Goal: Communication & Community: Answer question/provide support

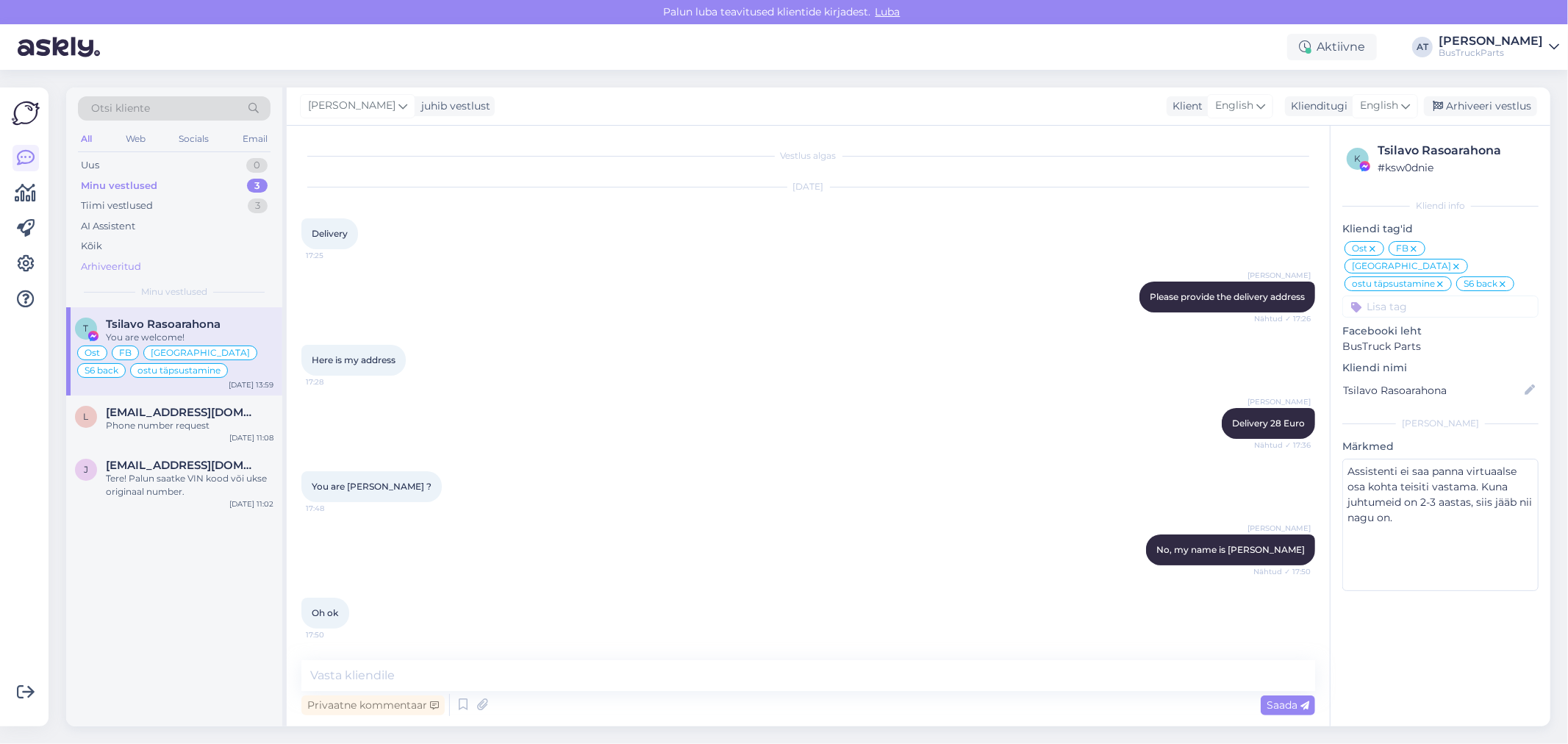
scroll to position [6970, 0]
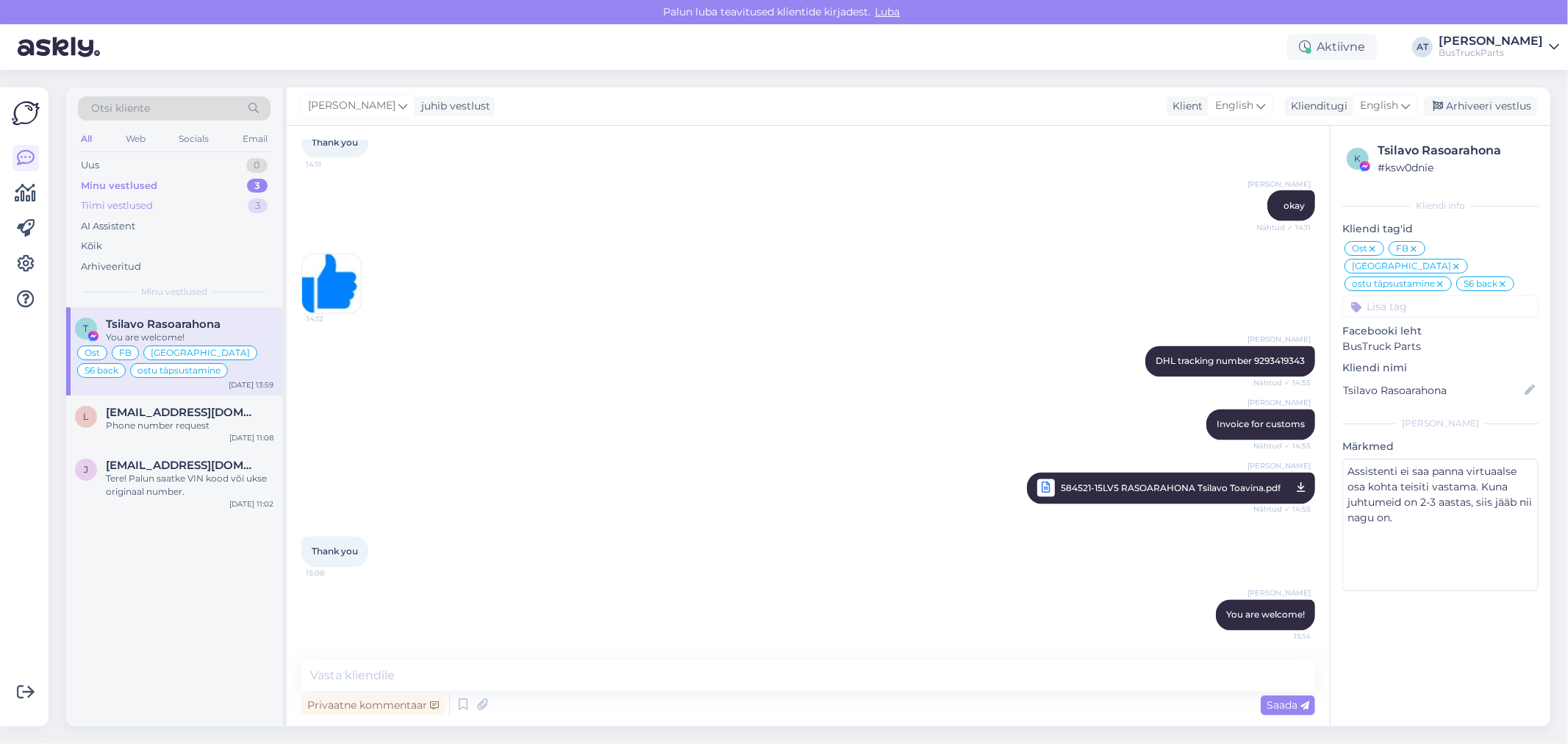
click at [162, 203] on div "Tiimi vestlused 3" at bounding box center [174, 206] width 193 height 20
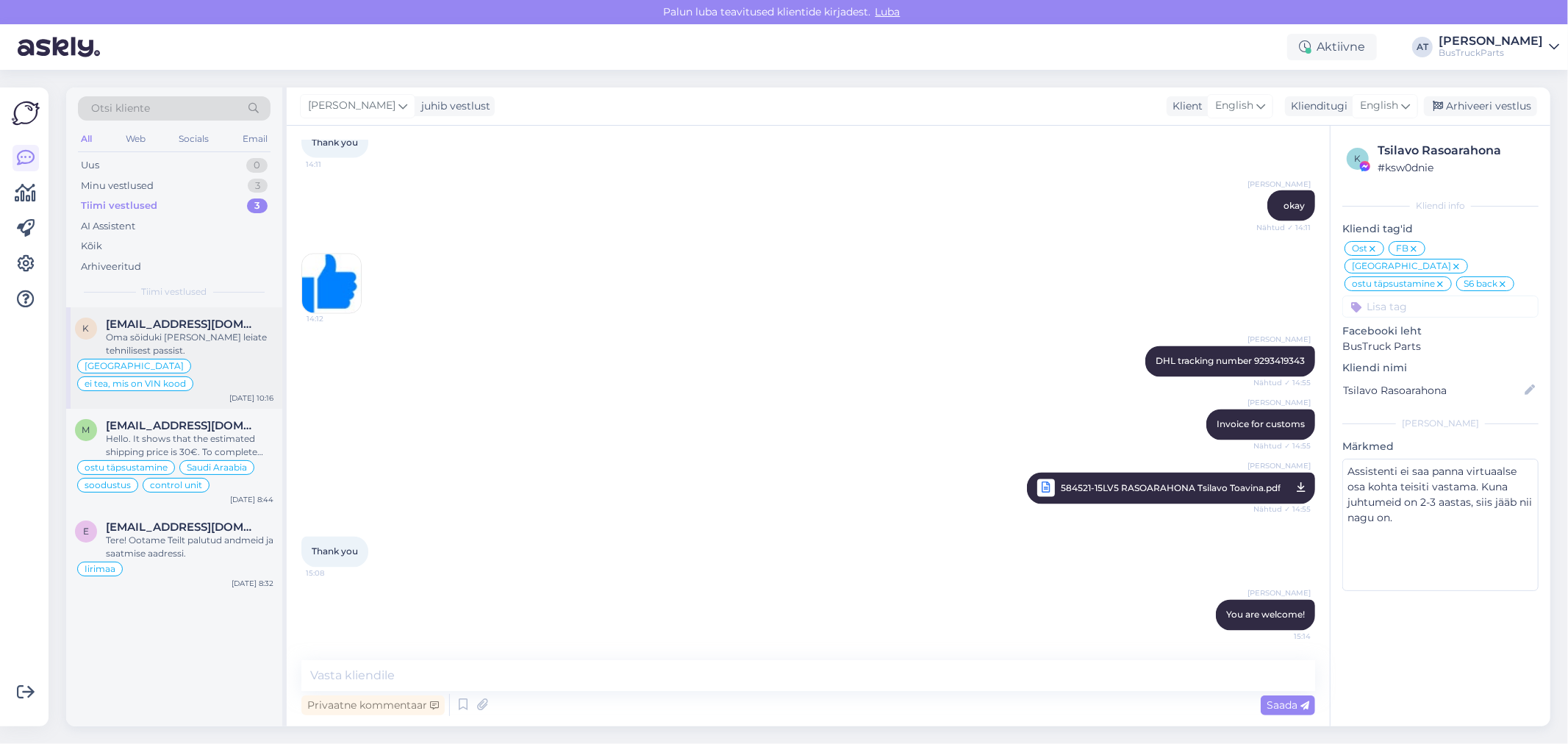
click at [230, 329] on span "[EMAIL_ADDRESS][DOMAIN_NAME]" at bounding box center [183, 324] width 153 height 13
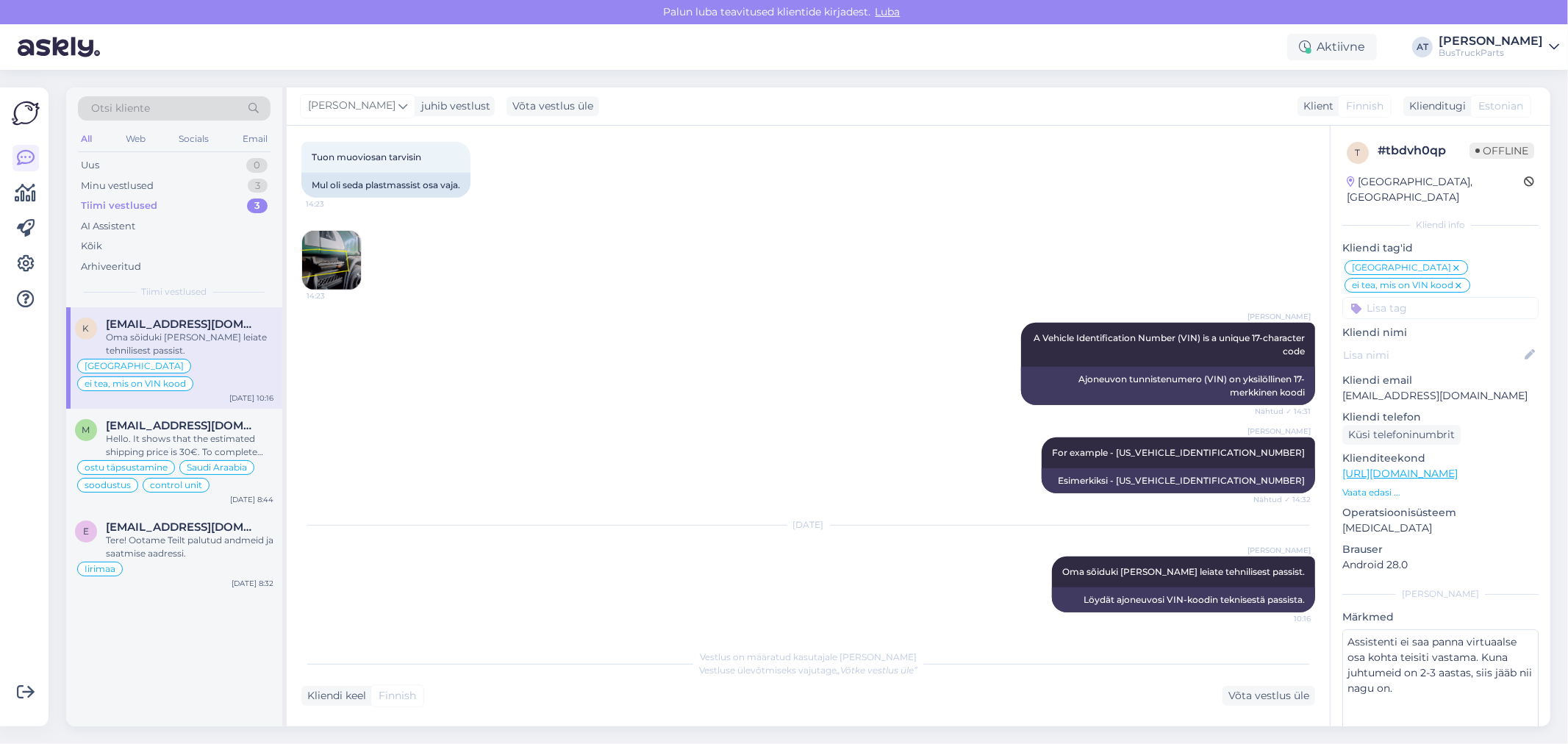
scroll to position [658, 0]
click at [223, 432] on div "Hello. It shows that the estimated shipping price is 30€. To complete the purch…" at bounding box center [190, 445] width 168 height 27
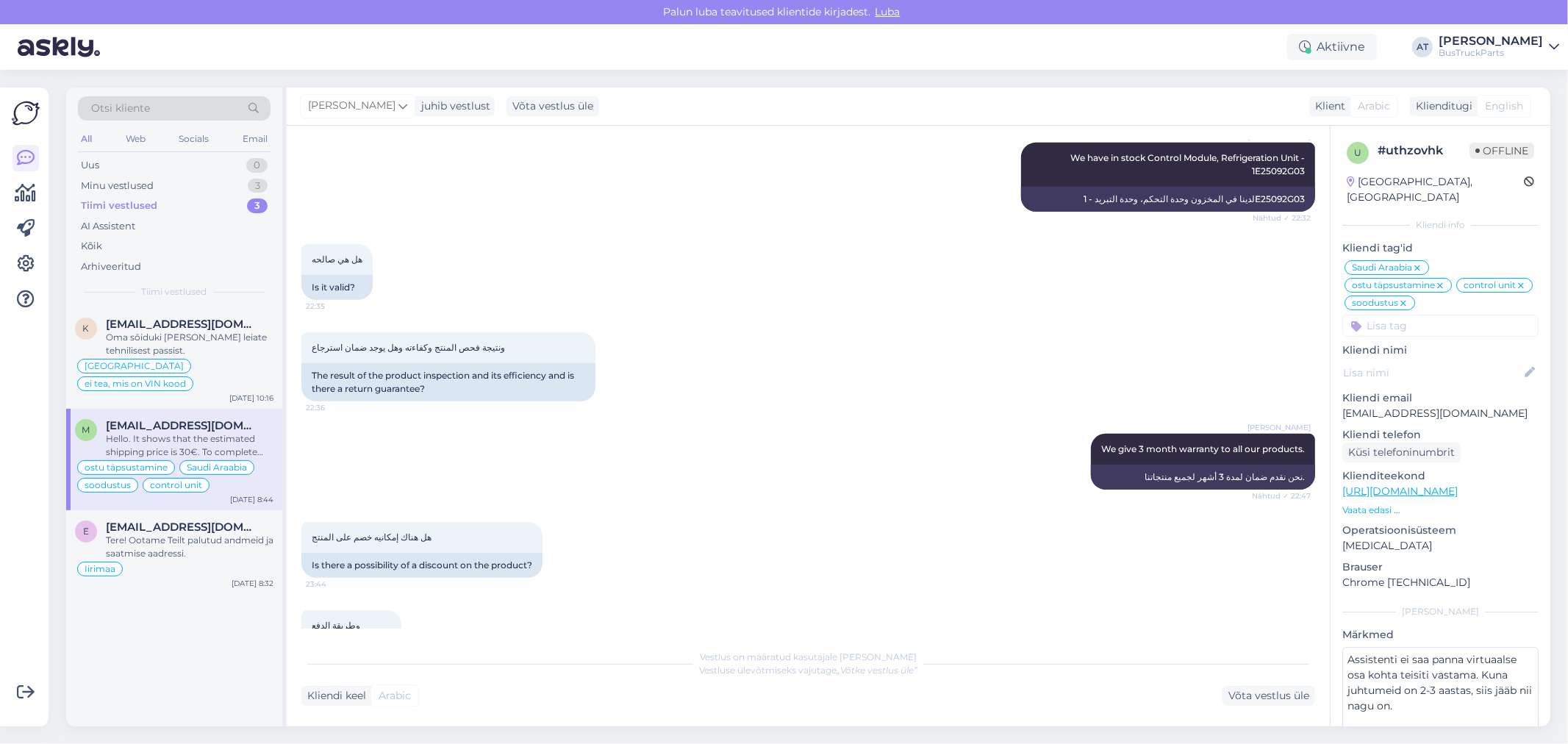
scroll to position [2582, 0]
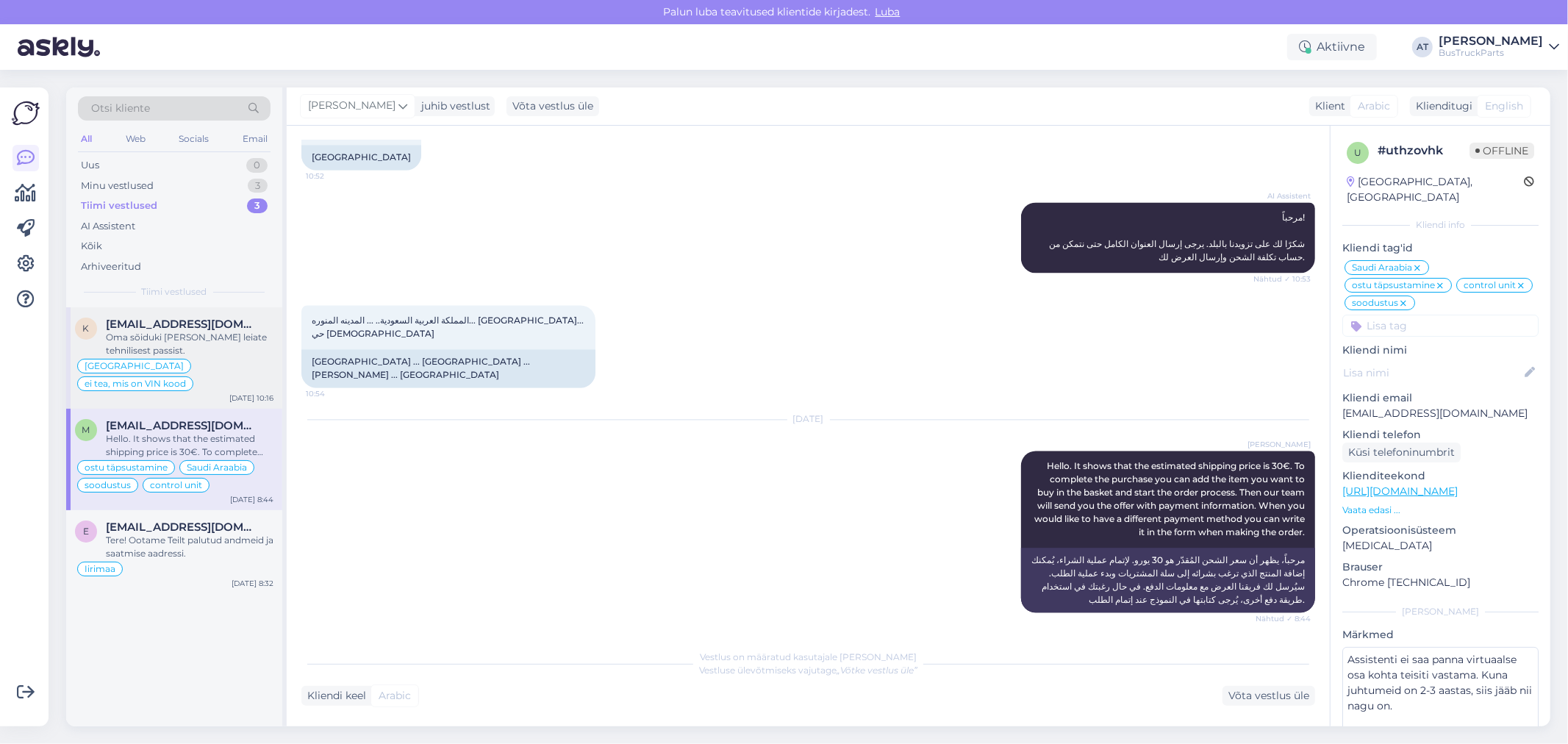
click at [221, 335] on div "Oma sõiduki [PERSON_NAME] leiate tehnilisest passist." at bounding box center [190, 344] width 168 height 27
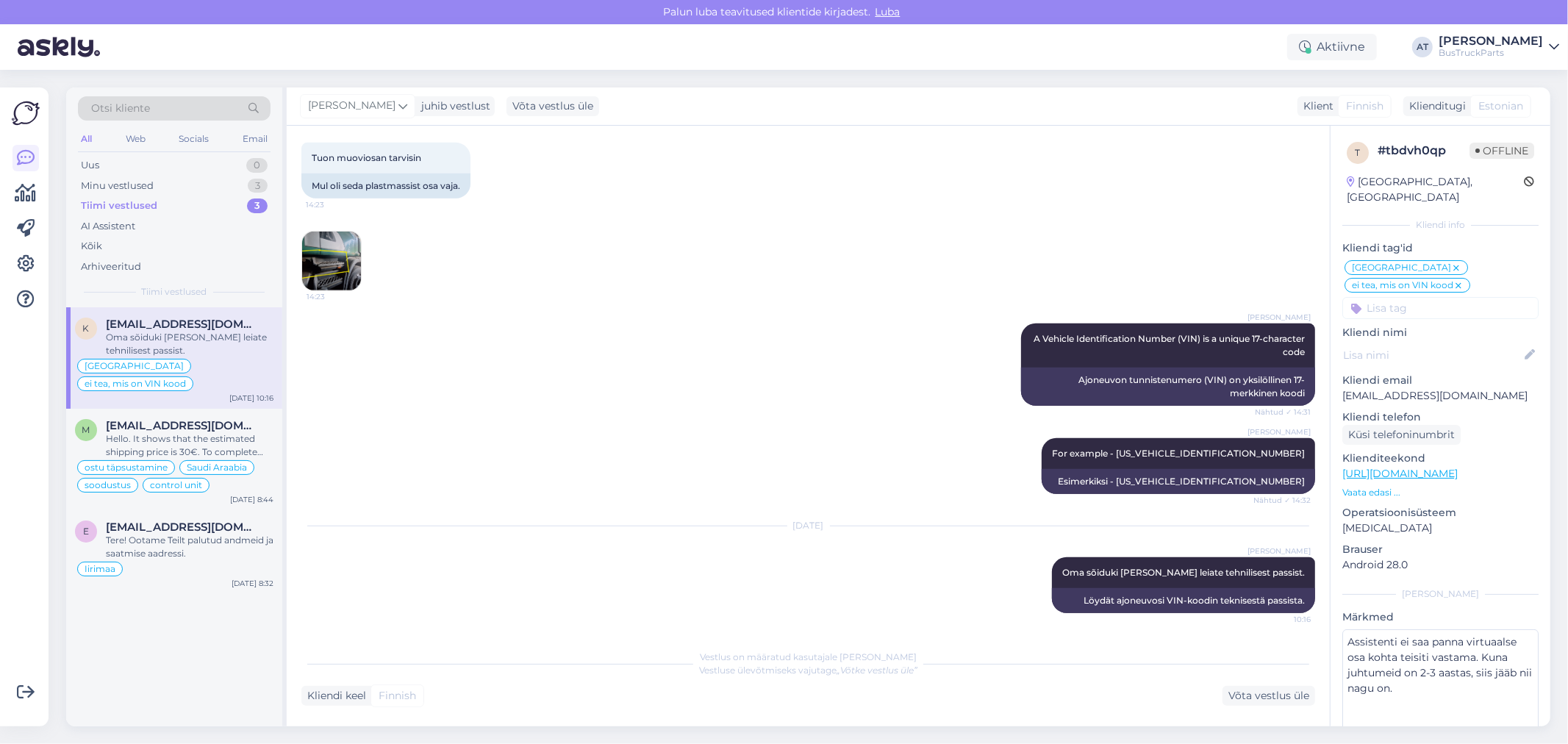
click at [333, 263] on img at bounding box center [332, 261] width 59 height 59
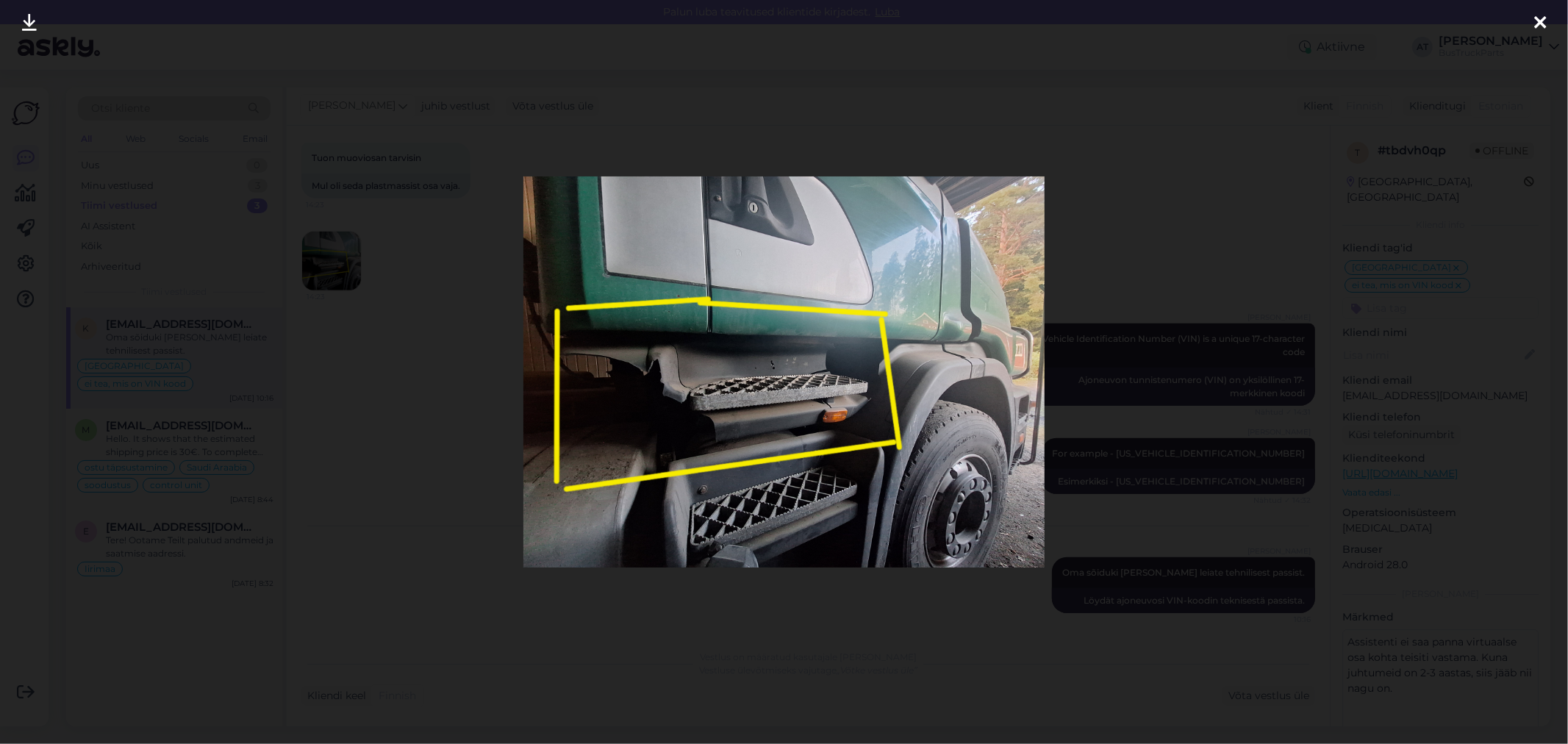
click at [1085, 223] on div at bounding box center [784, 372] width 1568 height 744
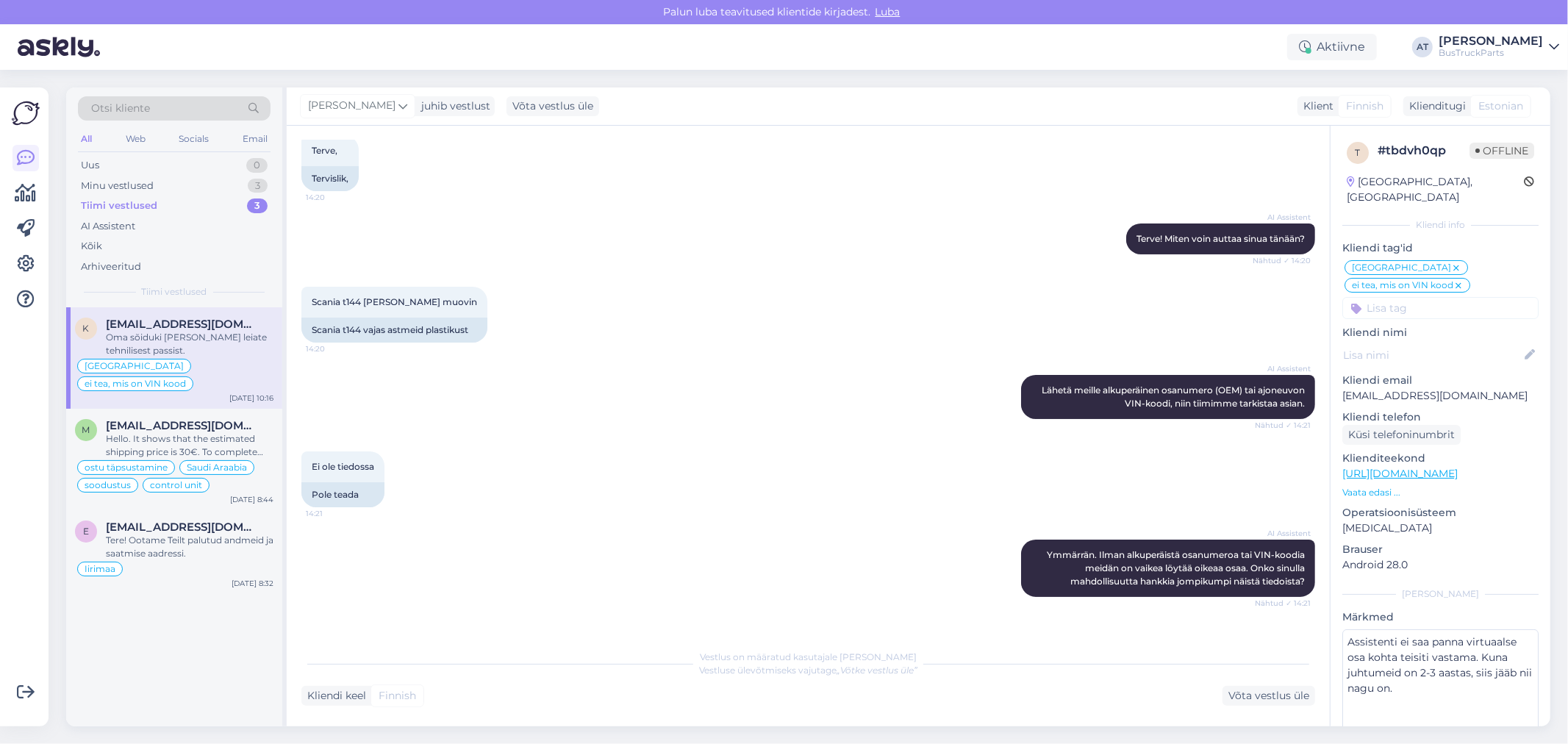
scroll to position [0, 0]
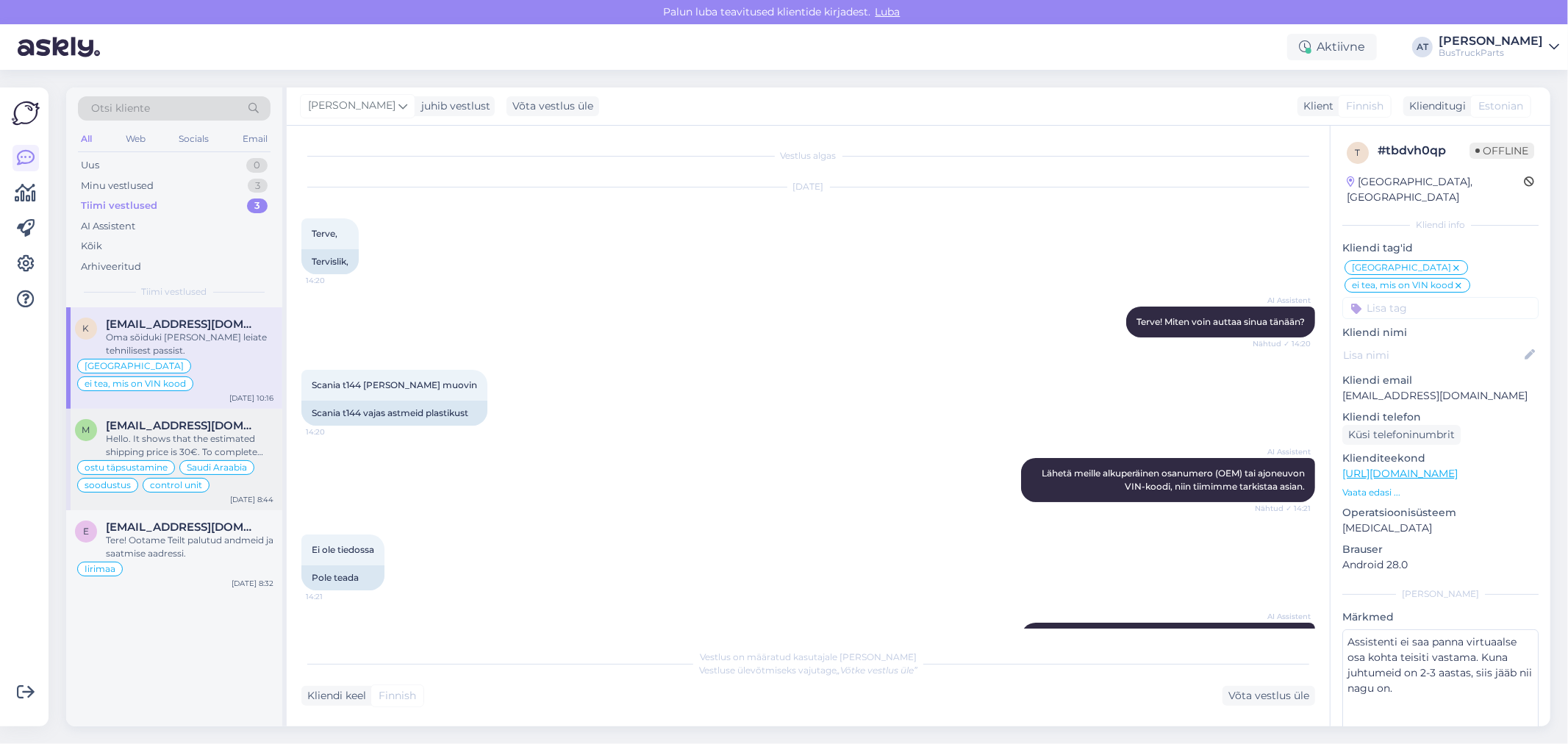
click at [186, 419] on span "[EMAIL_ADDRESS][DOMAIN_NAME]" at bounding box center [183, 426] width 153 height 13
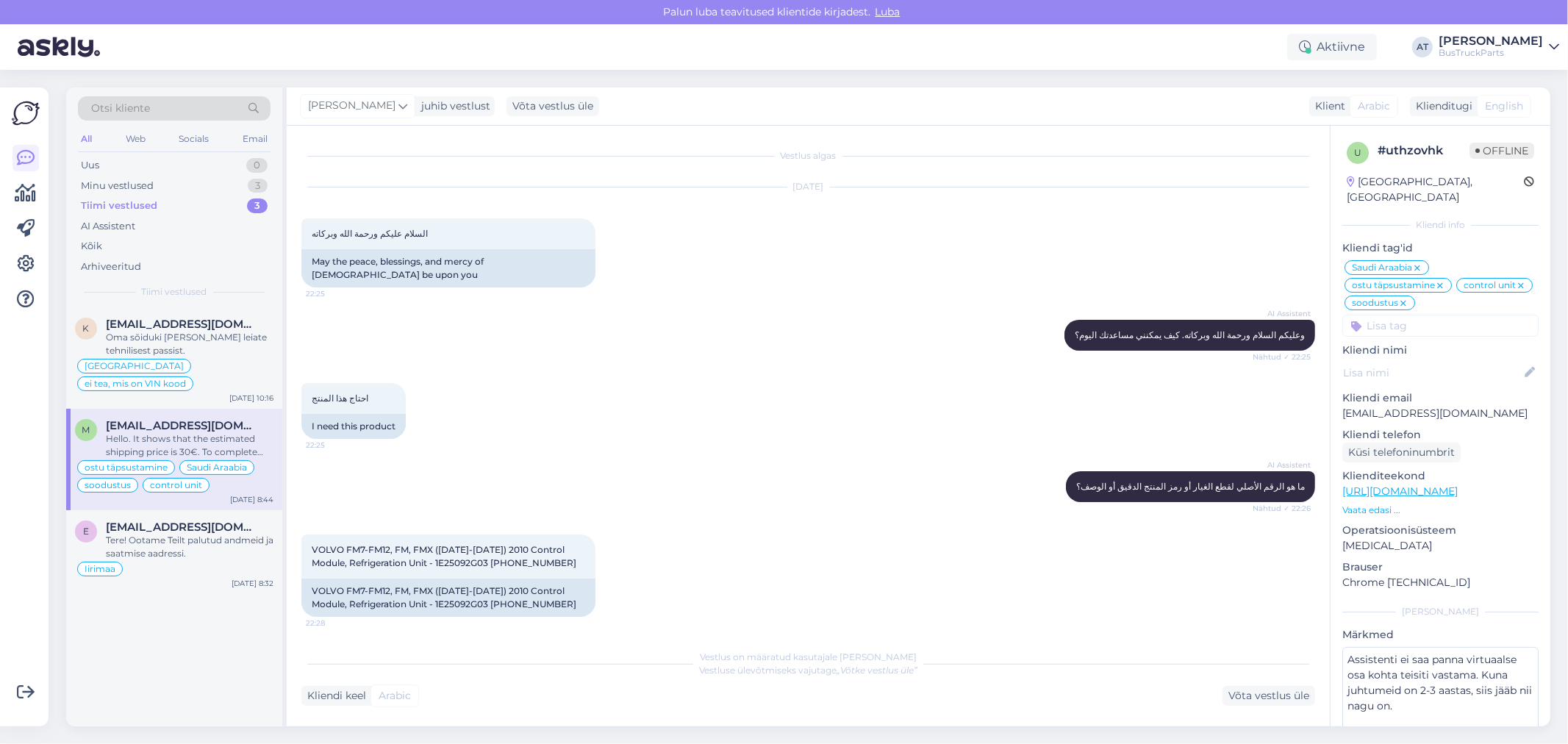
scroll to position [2582, 0]
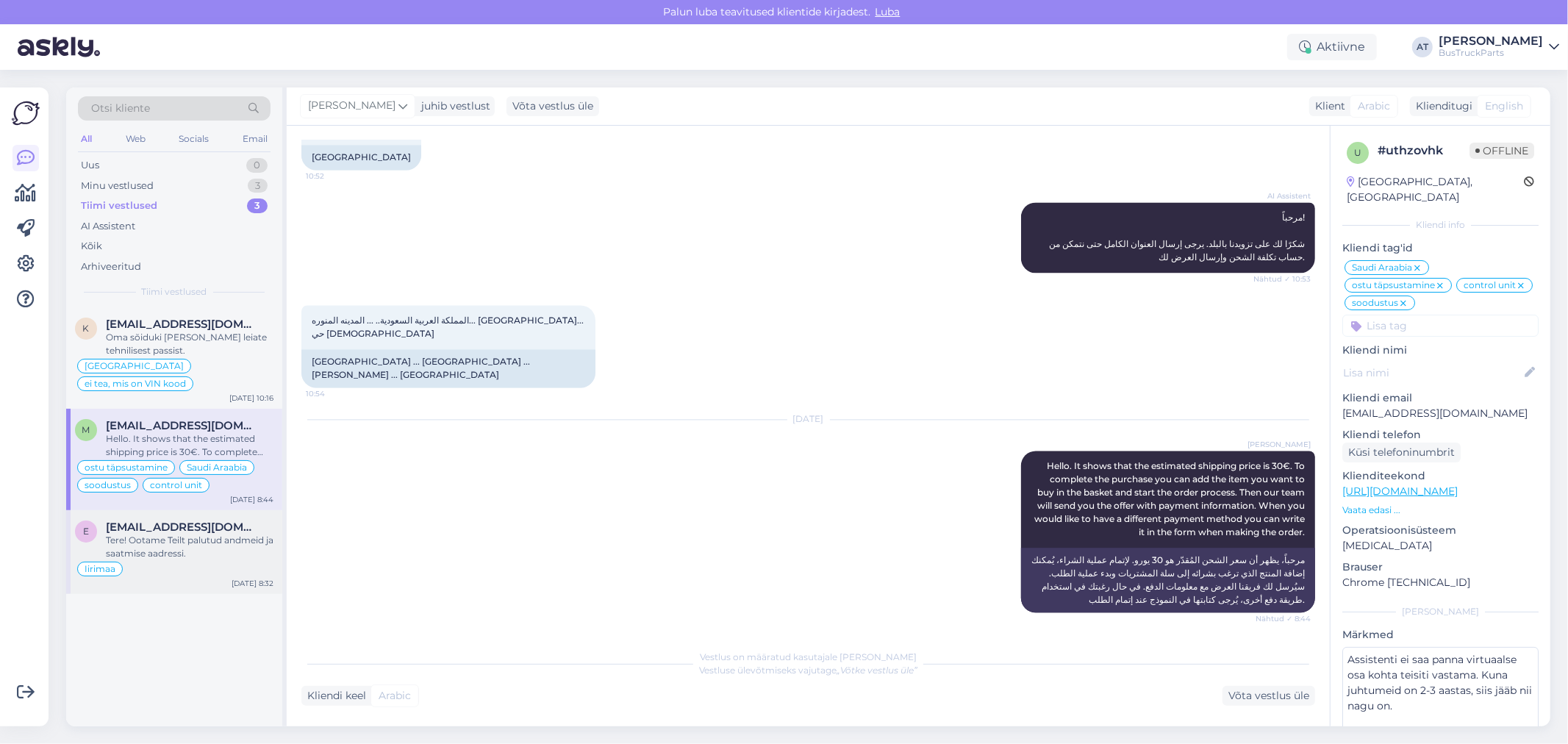
click at [187, 521] on span "[EMAIL_ADDRESS][DOMAIN_NAME]" at bounding box center [183, 527] width 153 height 13
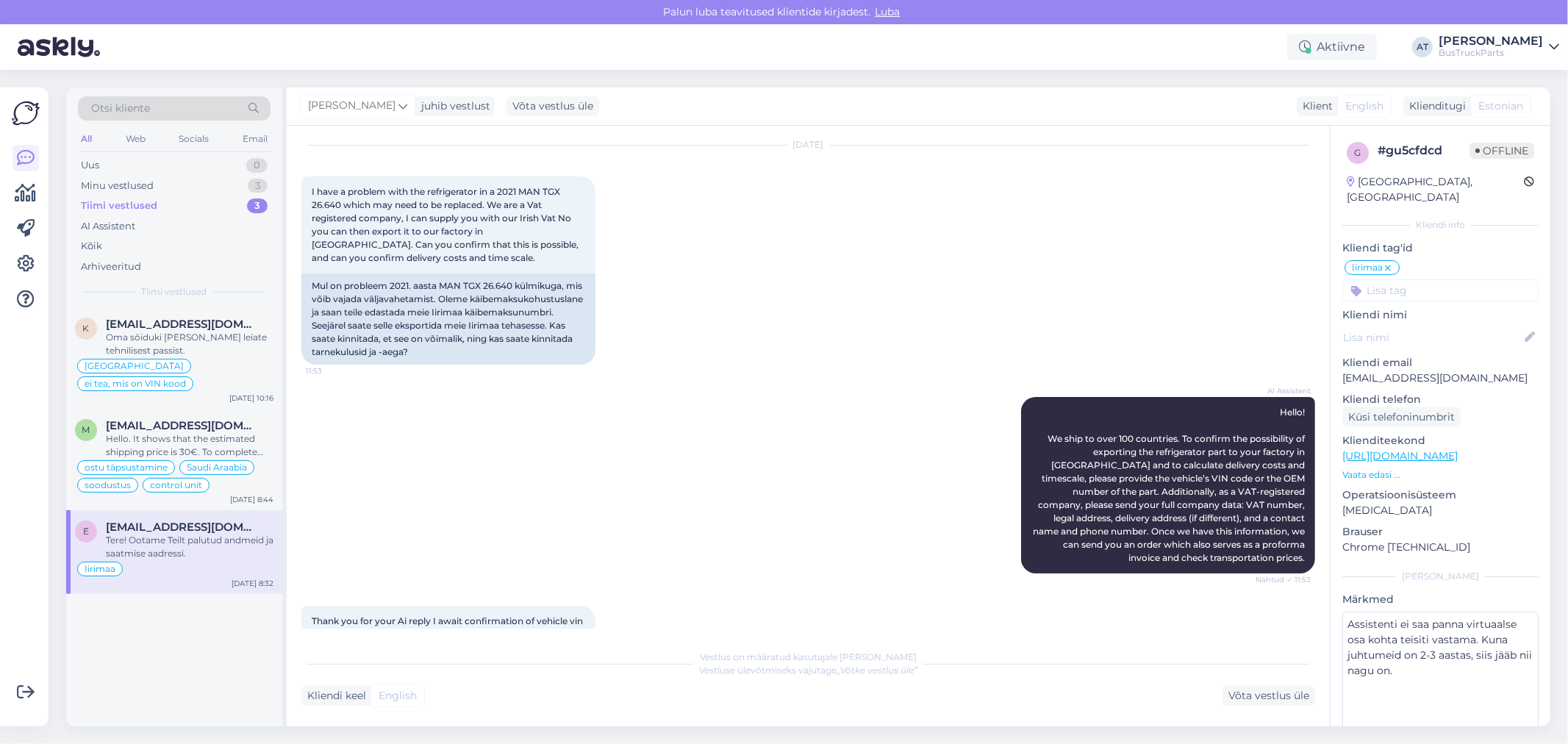
scroll to position [0, 0]
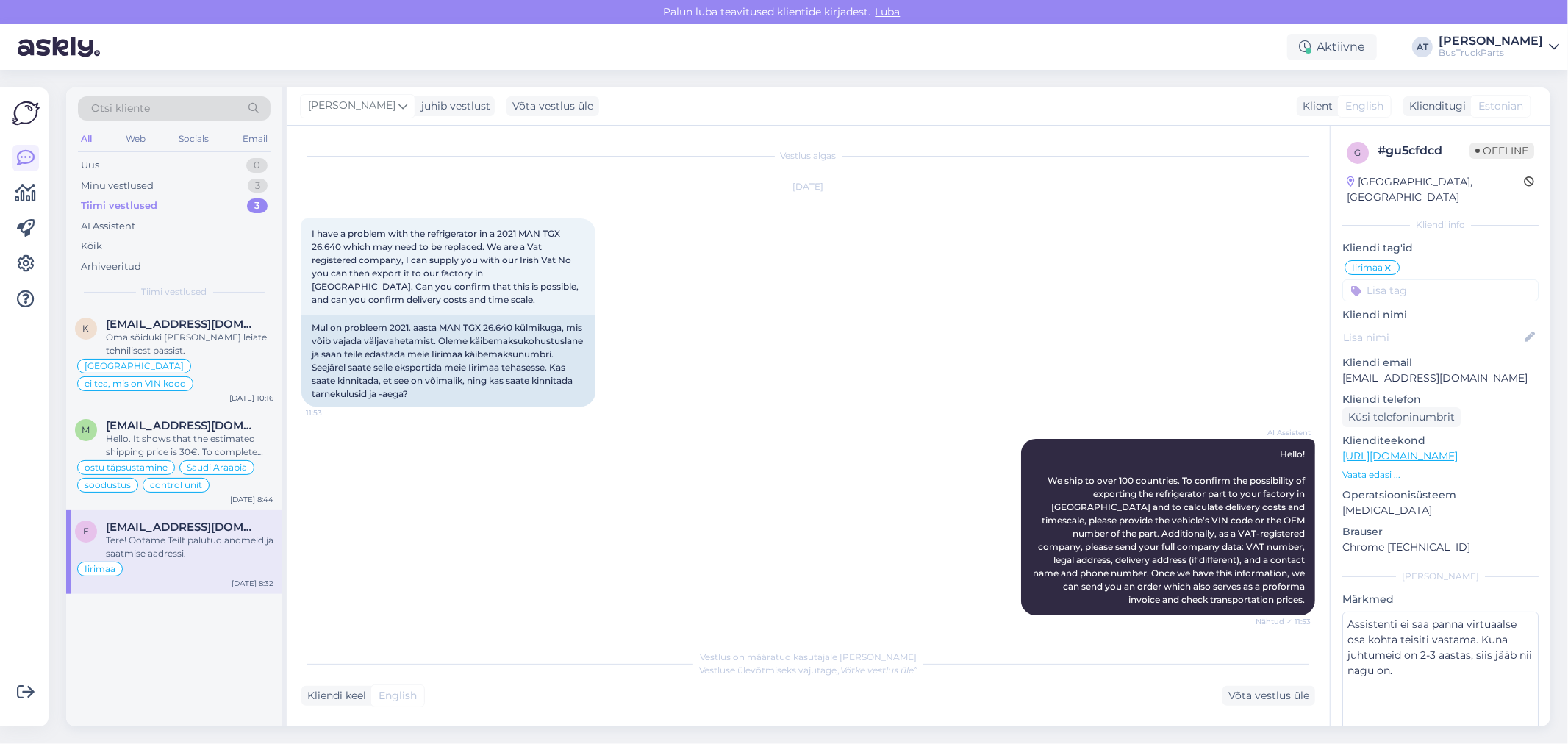
click at [731, 408] on div "[DATE] I have a problem with the refrigerator in a 2021 MAN TGX 26.640 which ma…" at bounding box center [808, 297] width 1014 height 252
click at [1257, 691] on div "Võta vestlus üle" at bounding box center [1268, 696] width 92 height 20
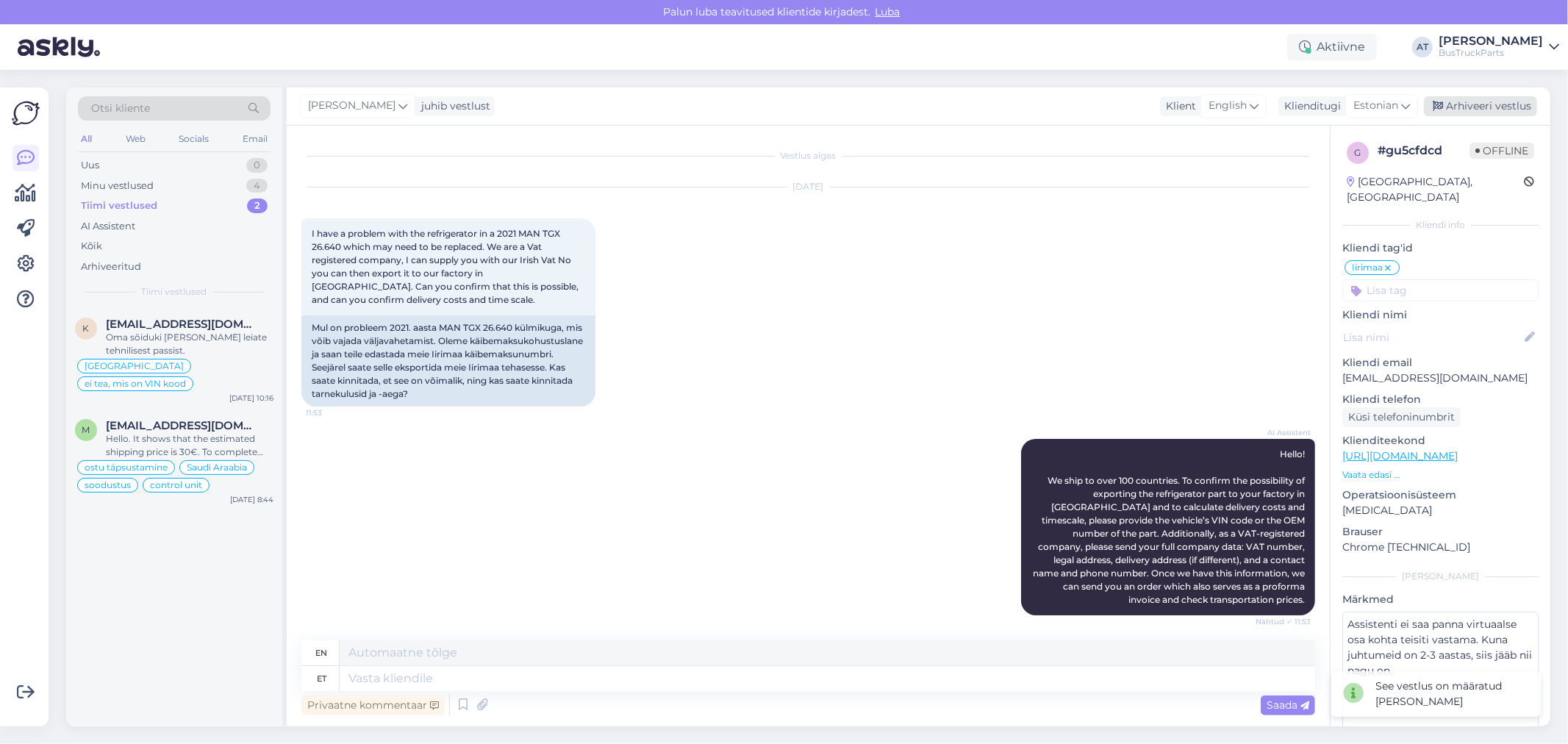
click at [1494, 100] on div "Arhiveeri vestlus" at bounding box center [1480, 106] width 113 height 20
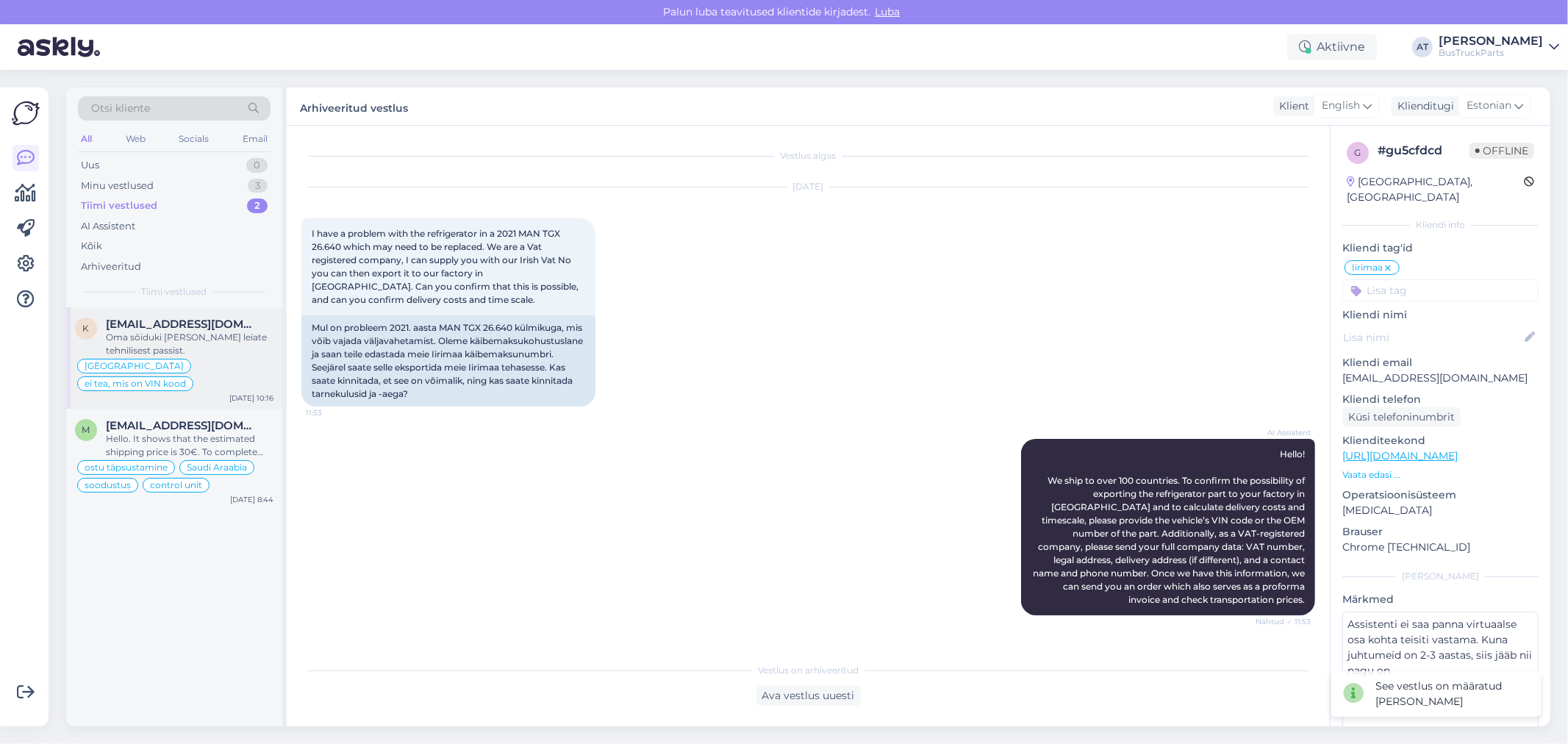
click at [152, 322] on span "[EMAIL_ADDRESS][DOMAIN_NAME]" at bounding box center [183, 324] width 153 height 13
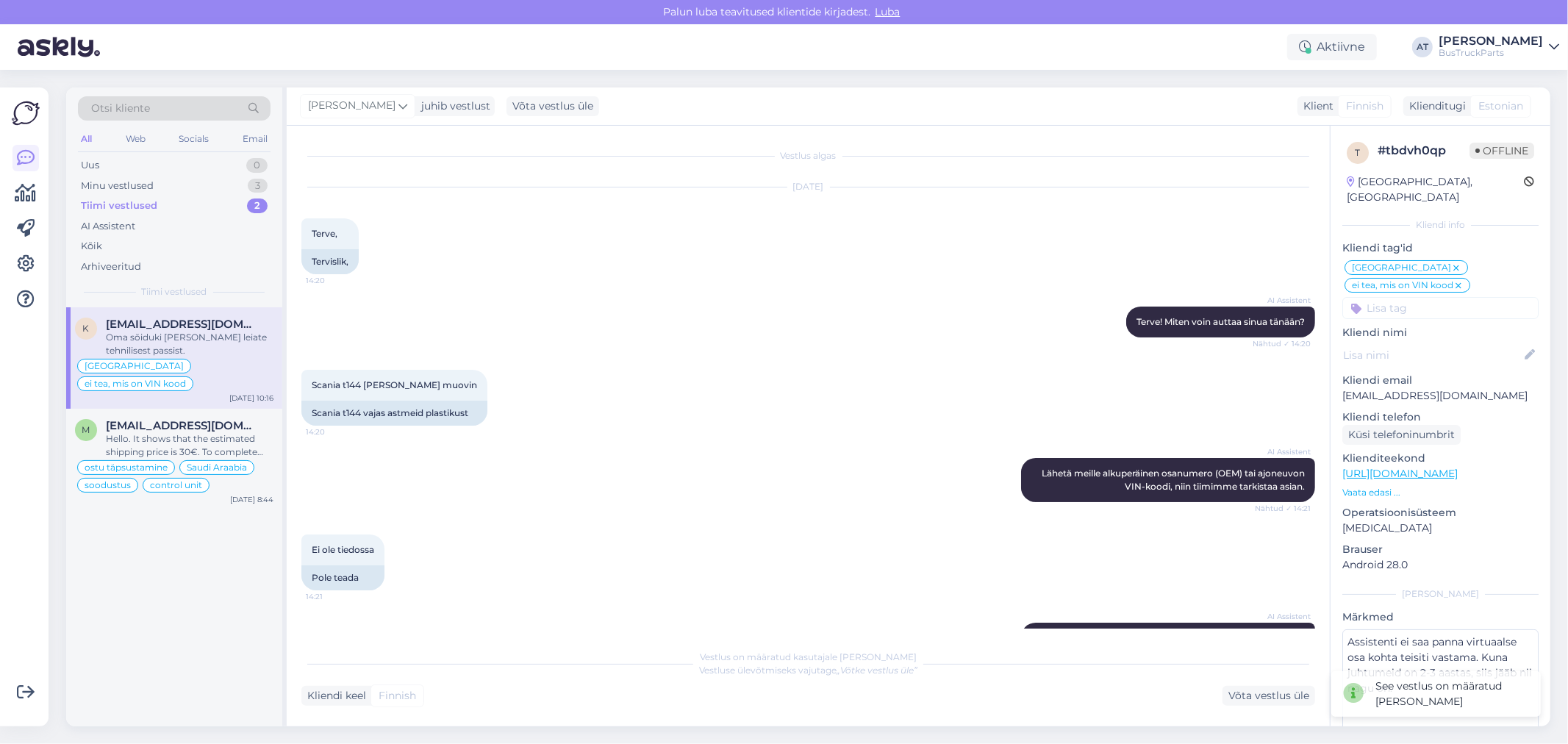
scroll to position [658, 0]
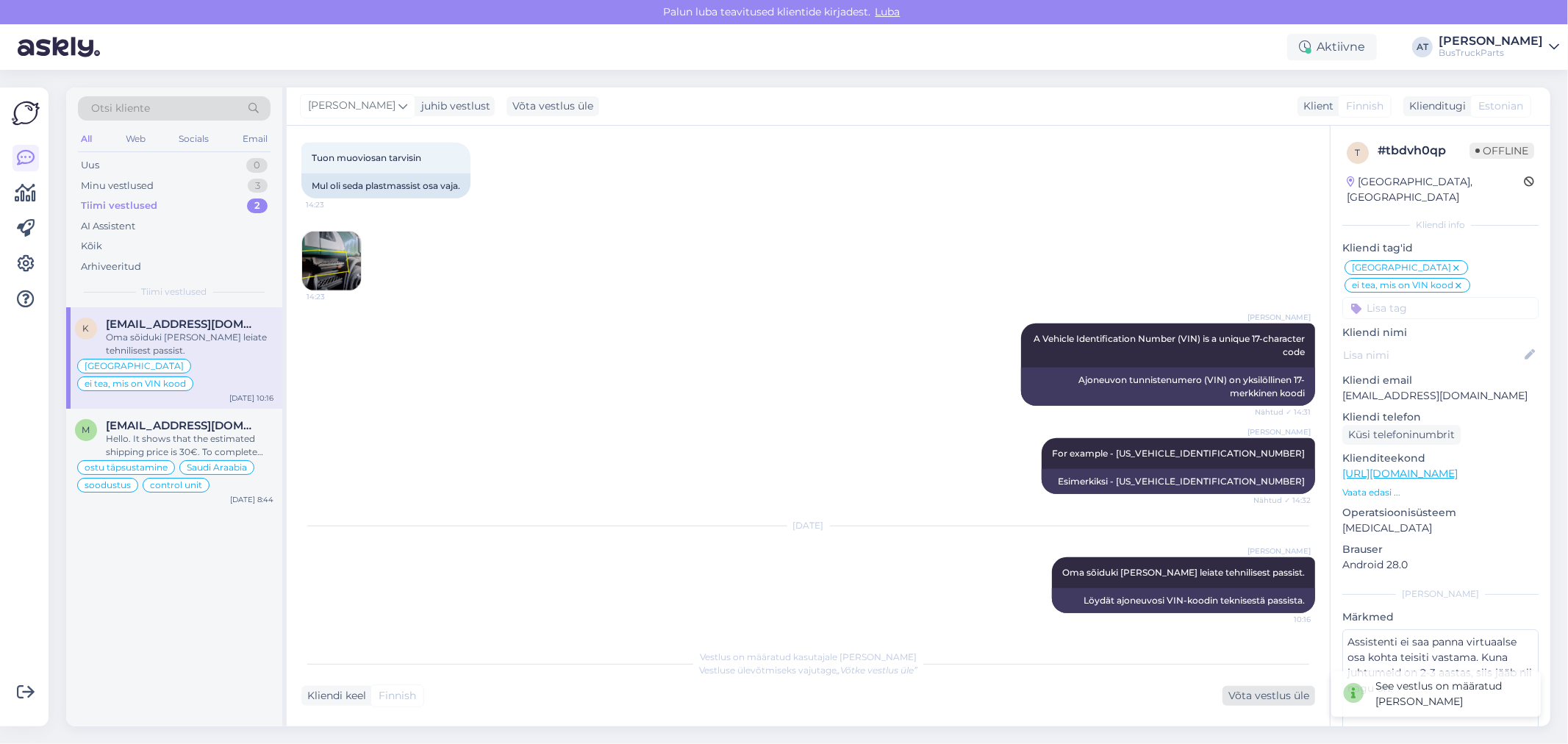
click at [1282, 691] on div "Võta vestlus üle" at bounding box center [1268, 696] width 92 height 20
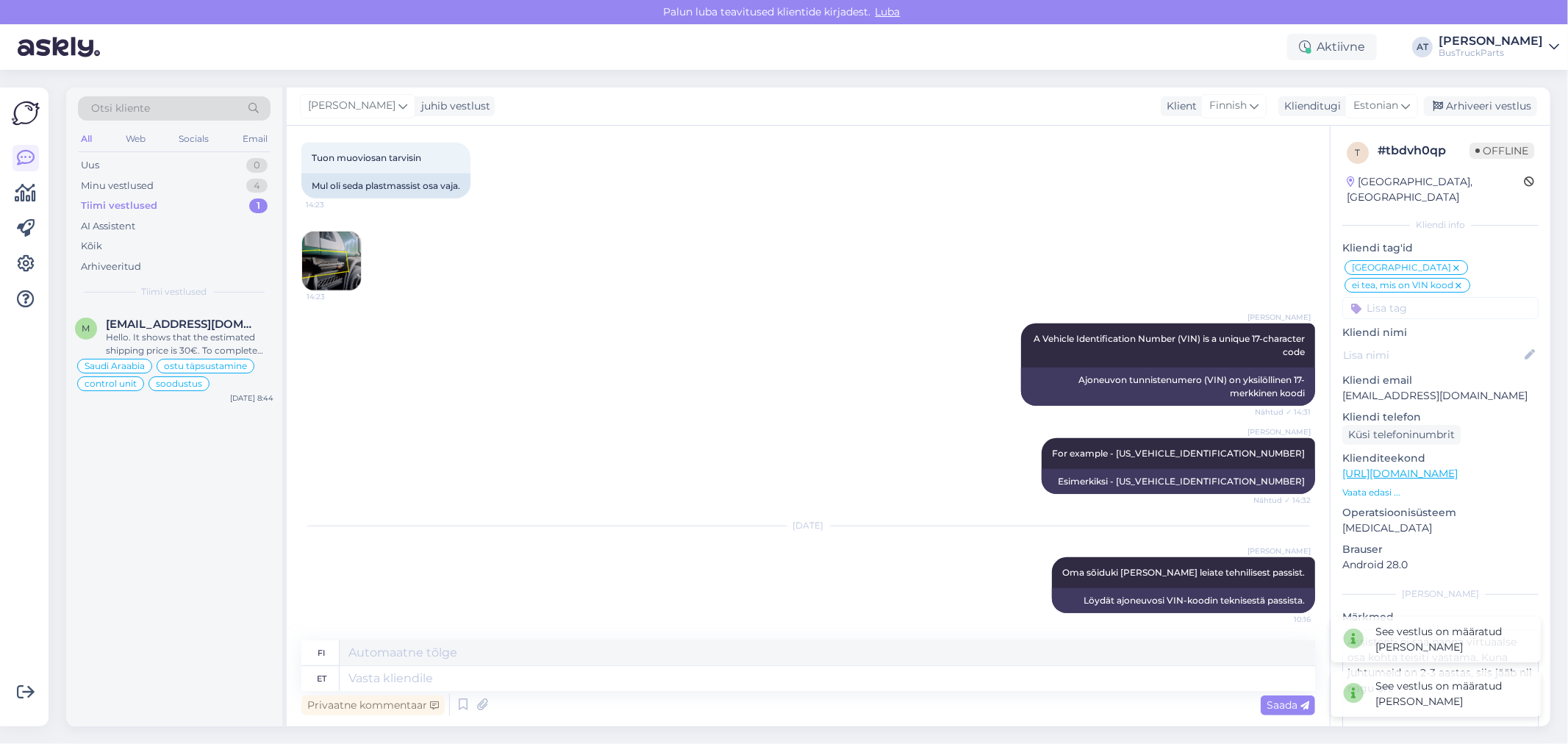
click at [1489, 90] on div "[PERSON_NAME] juhib vestlust Klient Finnish Klienditugi Estonian Arhiveeri vest…" at bounding box center [918, 106] width 1264 height 38
click at [1492, 103] on div "Arhiveeri vestlus" at bounding box center [1480, 106] width 113 height 20
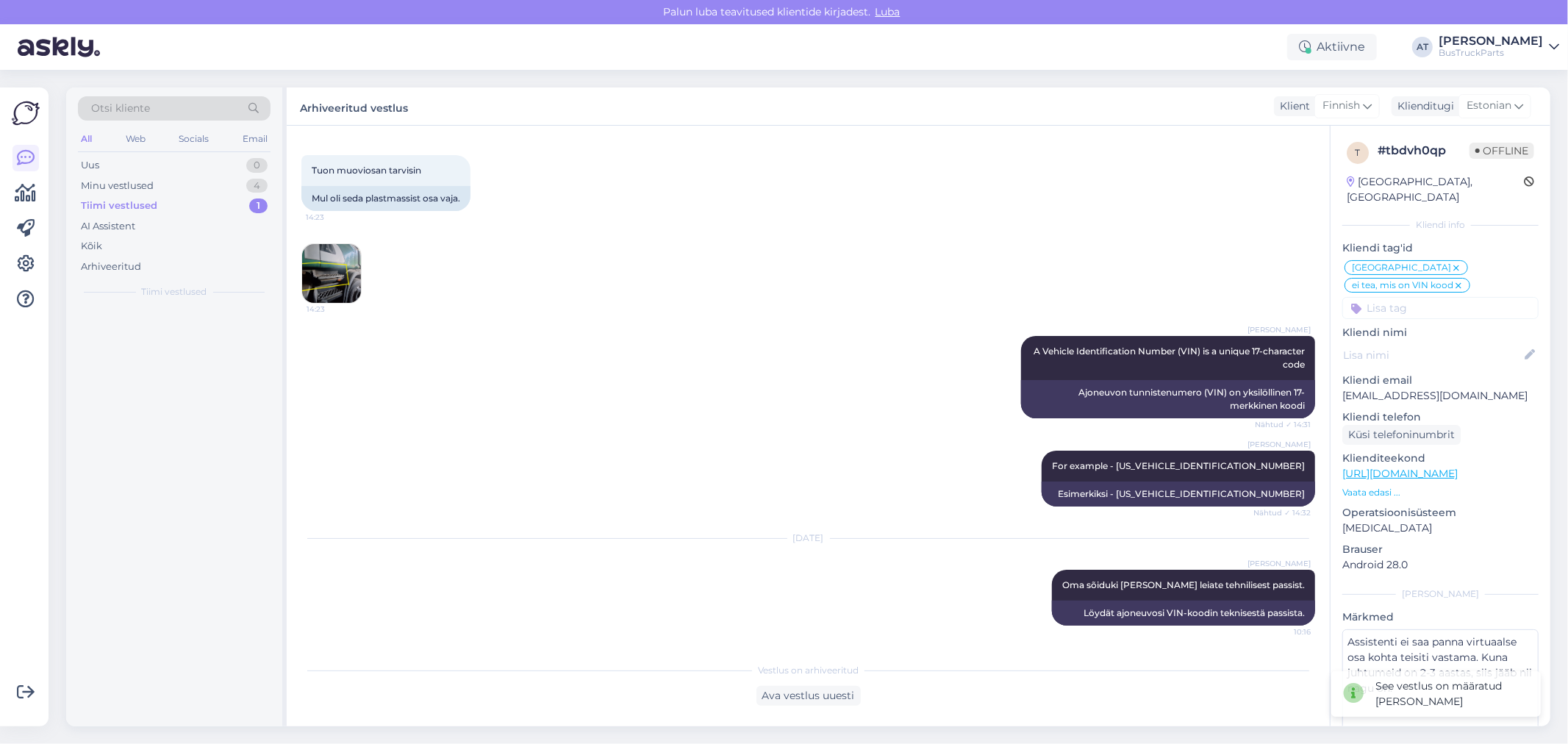
scroll to position [644, 0]
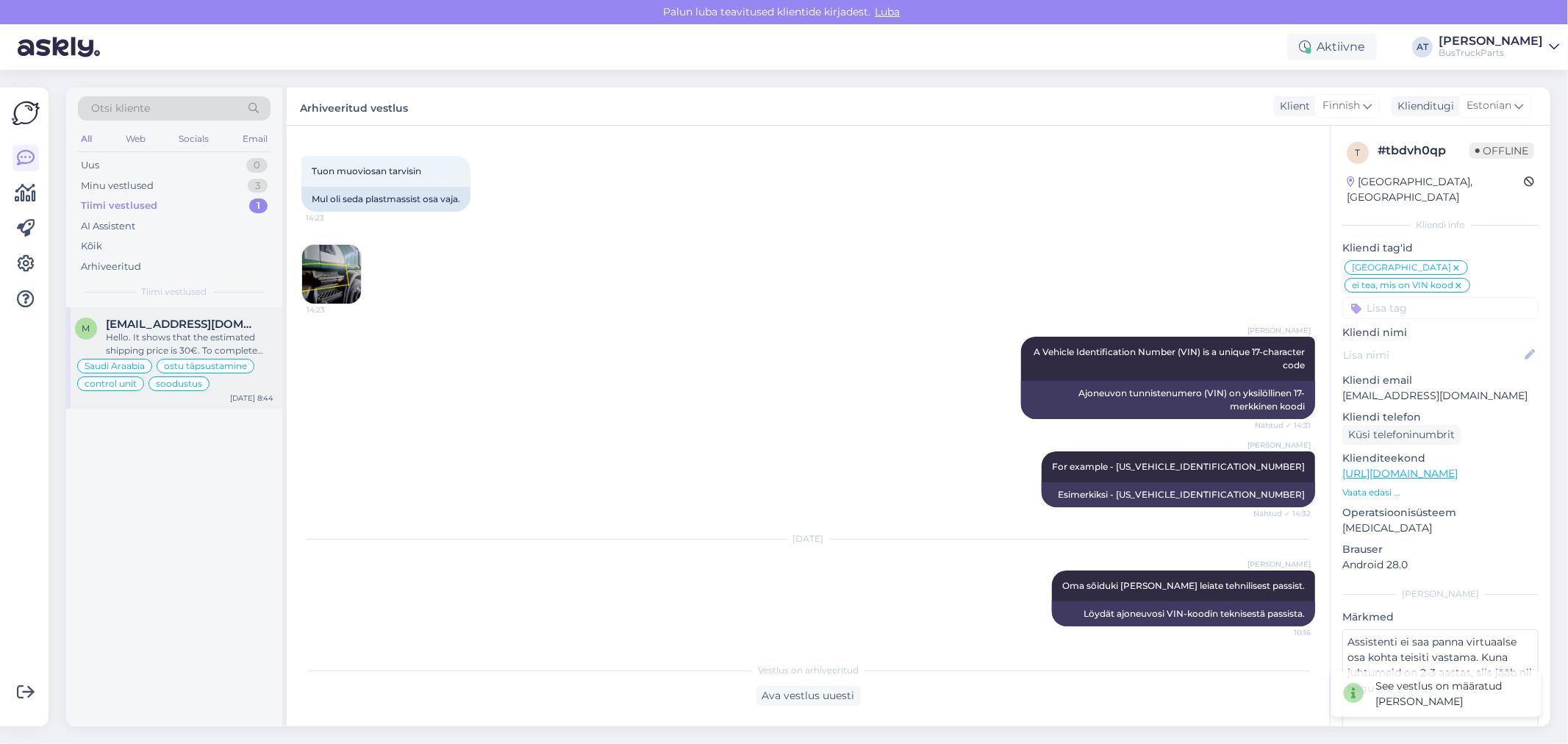
click at [190, 326] on span "[EMAIL_ADDRESS][DOMAIN_NAME]" at bounding box center [183, 324] width 153 height 13
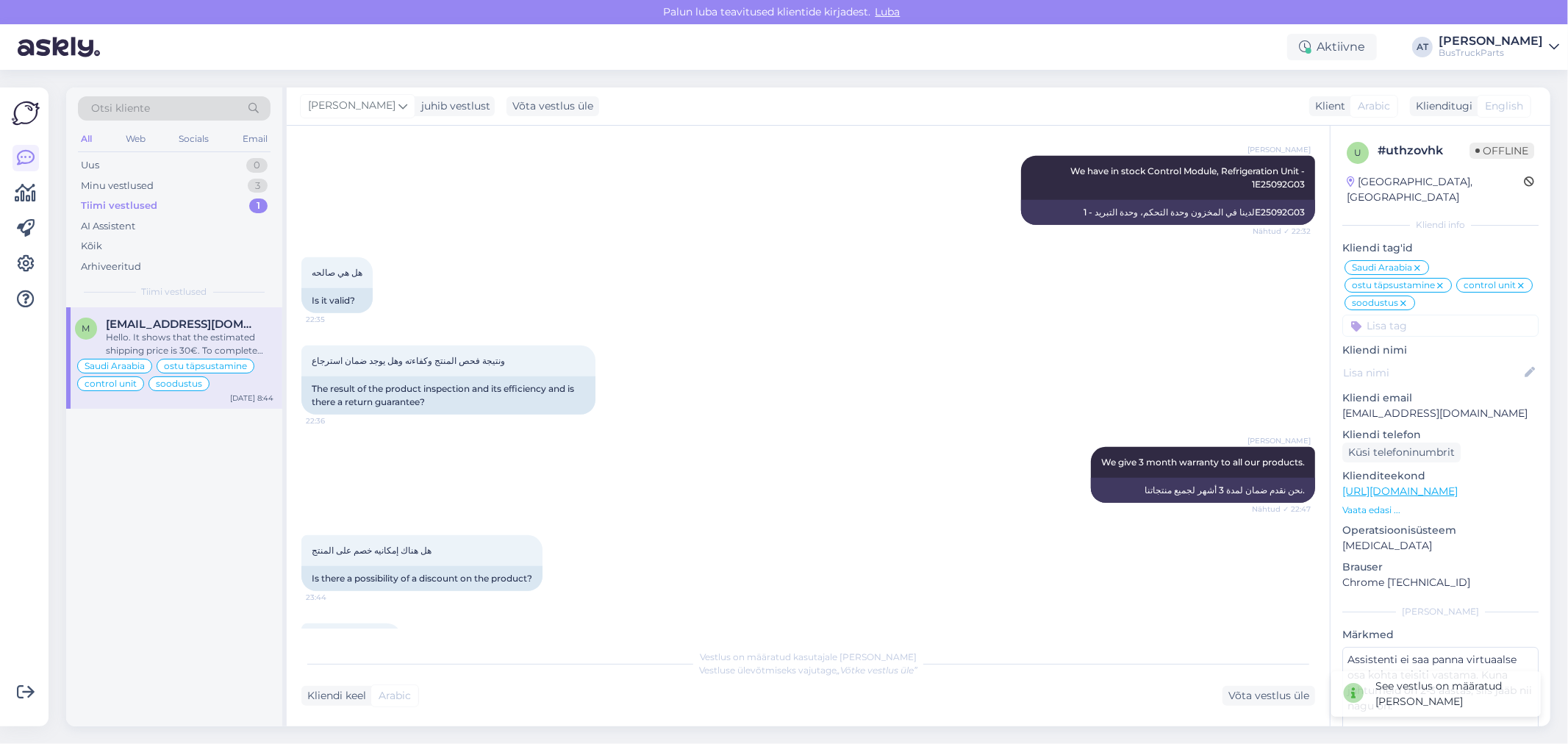
scroll to position [2582, 0]
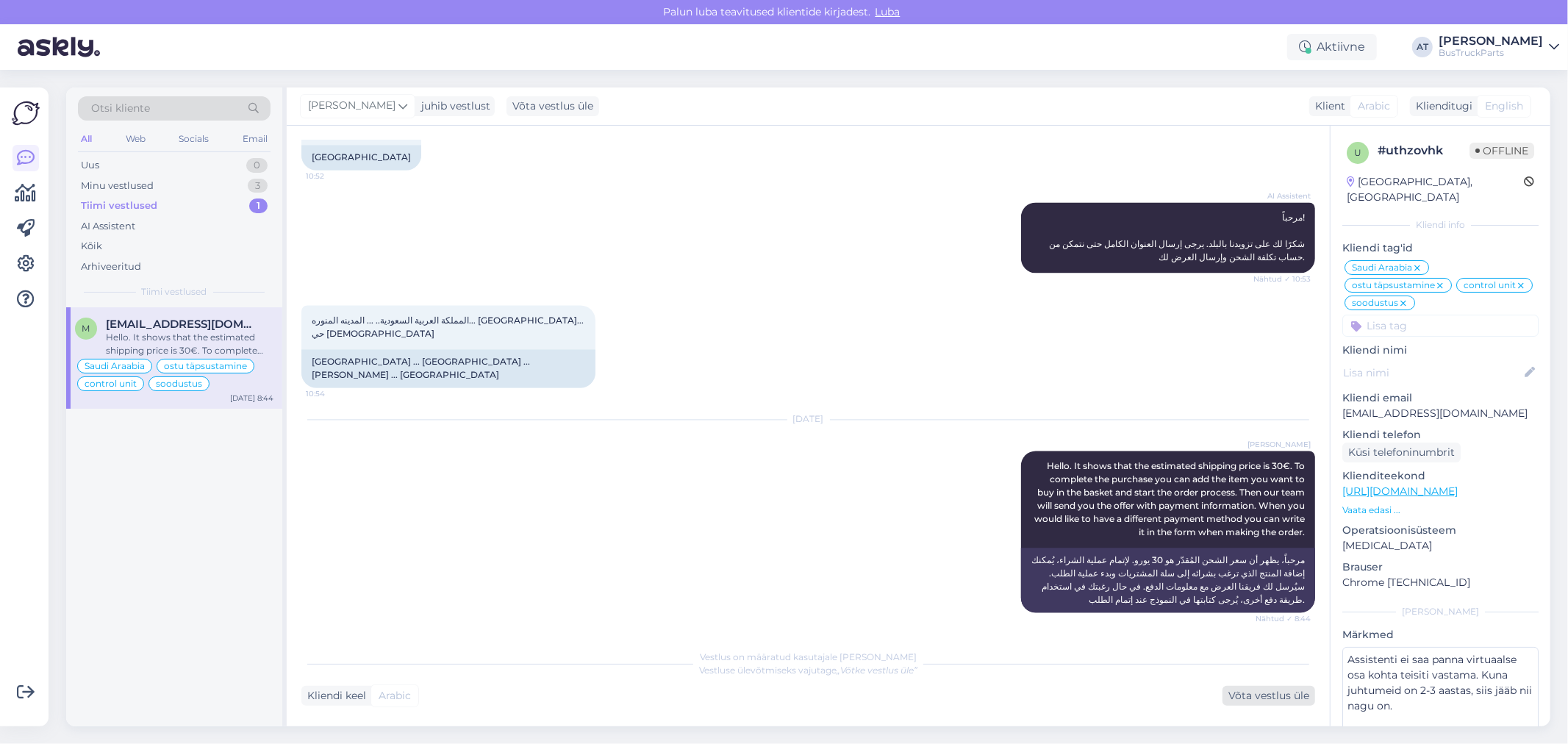
click at [1283, 696] on div "Võta vestlus üle" at bounding box center [1268, 696] width 92 height 20
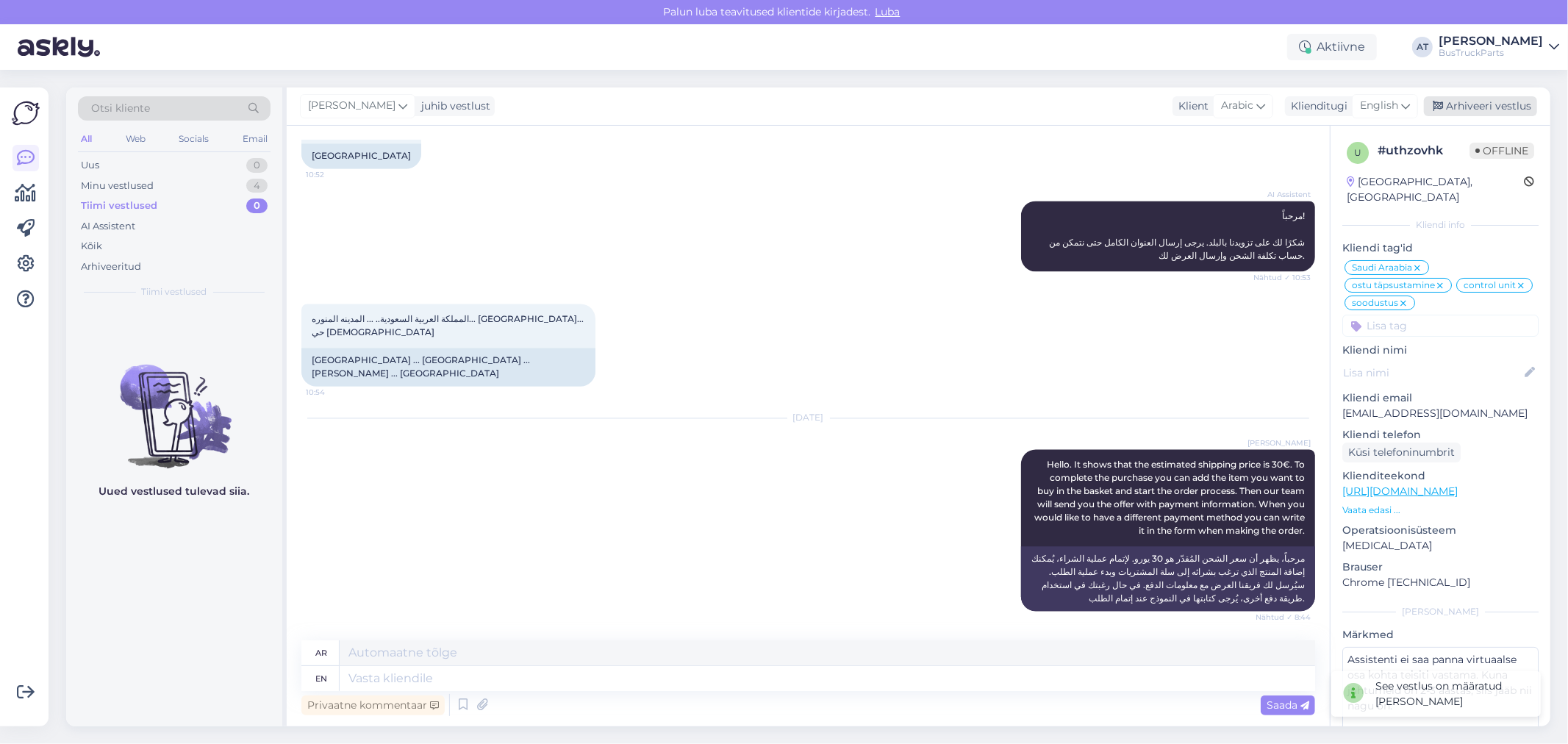
click at [1433, 114] on div "Arhiveeri vestlus" at bounding box center [1480, 106] width 113 height 20
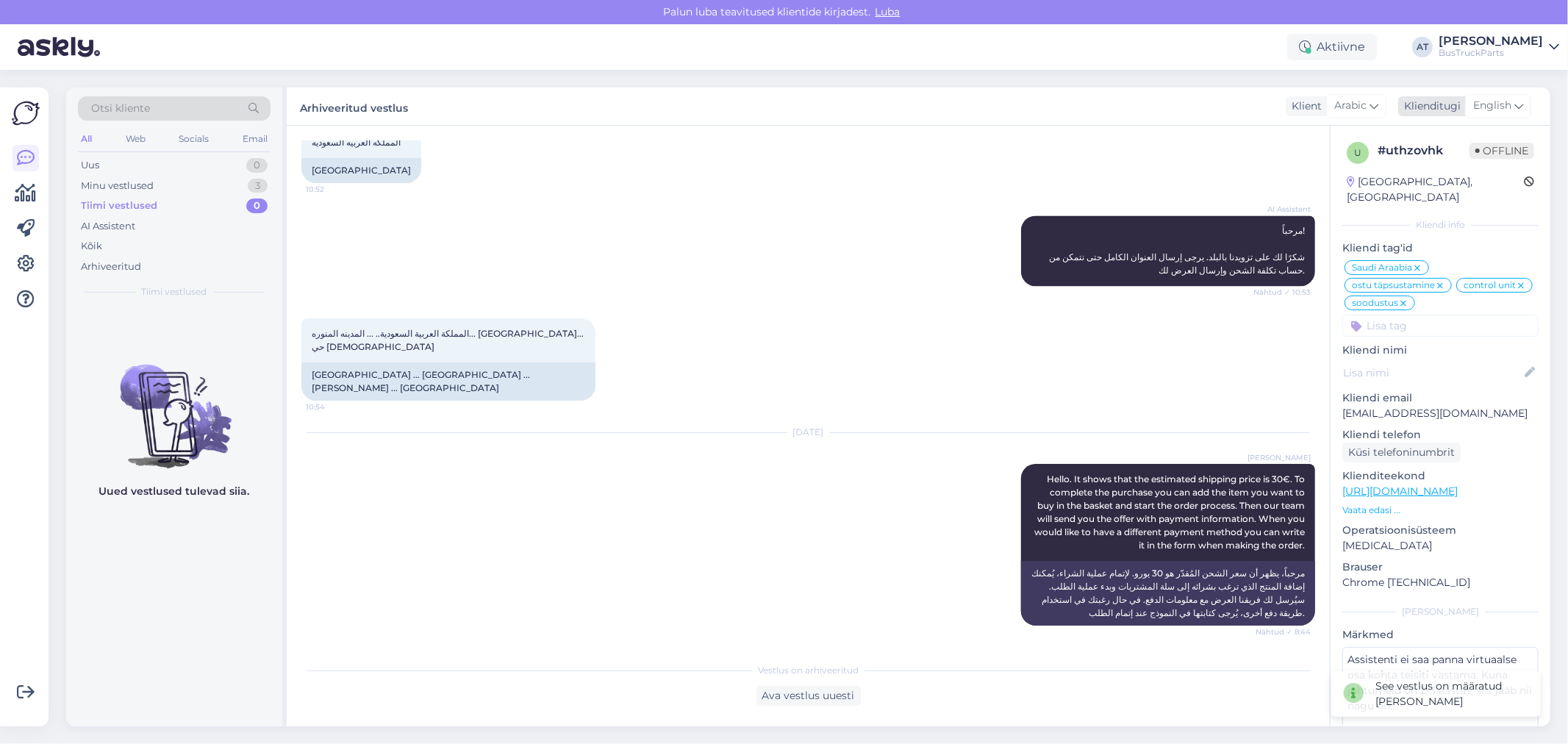
scroll to position [2569, 0]
click at [137, 186] on div "Minu vestlused" at bounding box center [117, 186] width 73 height 15
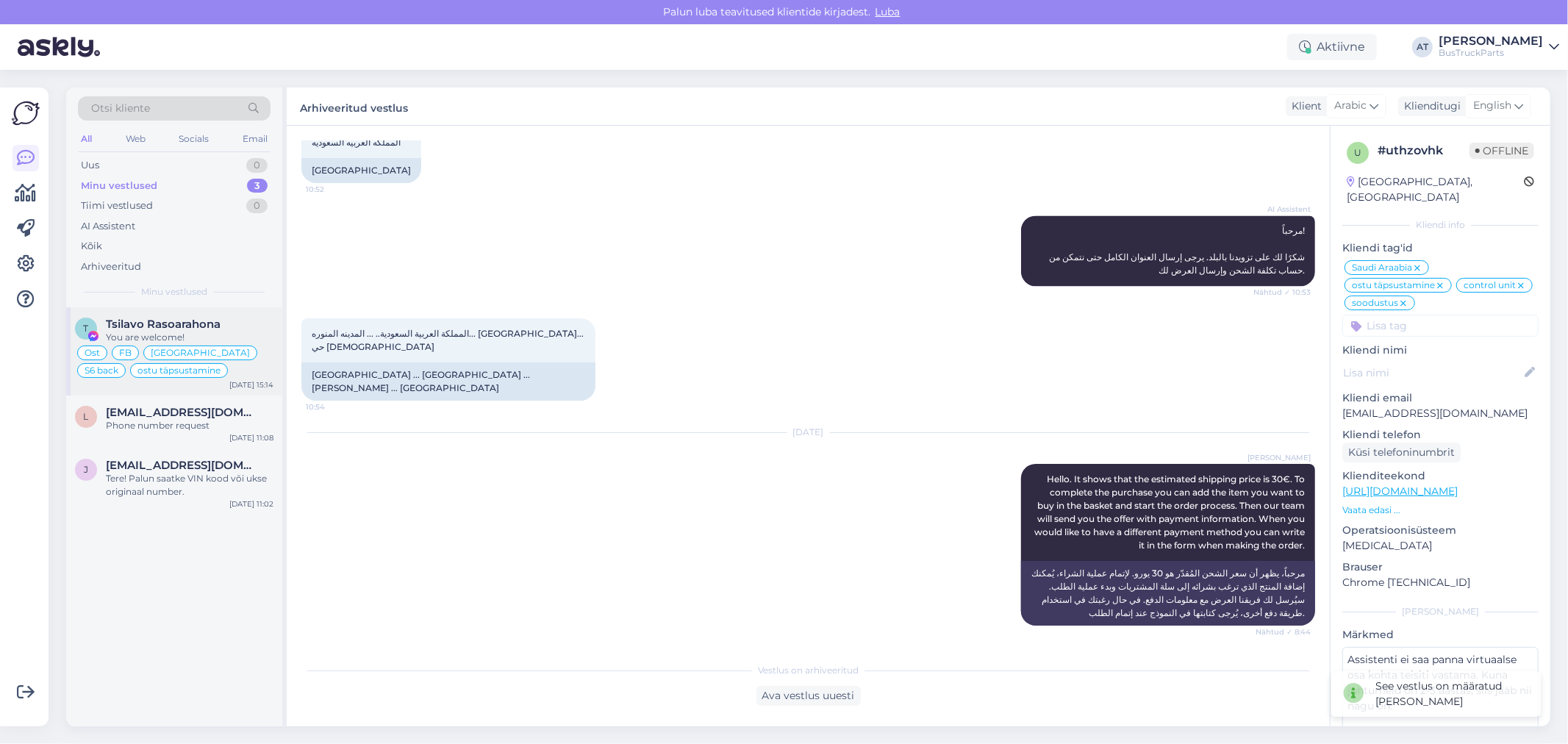
click at [230, 321] on div "Tsilavo Rasoarahona" at bounding box center [190, 324] width 168 height 13
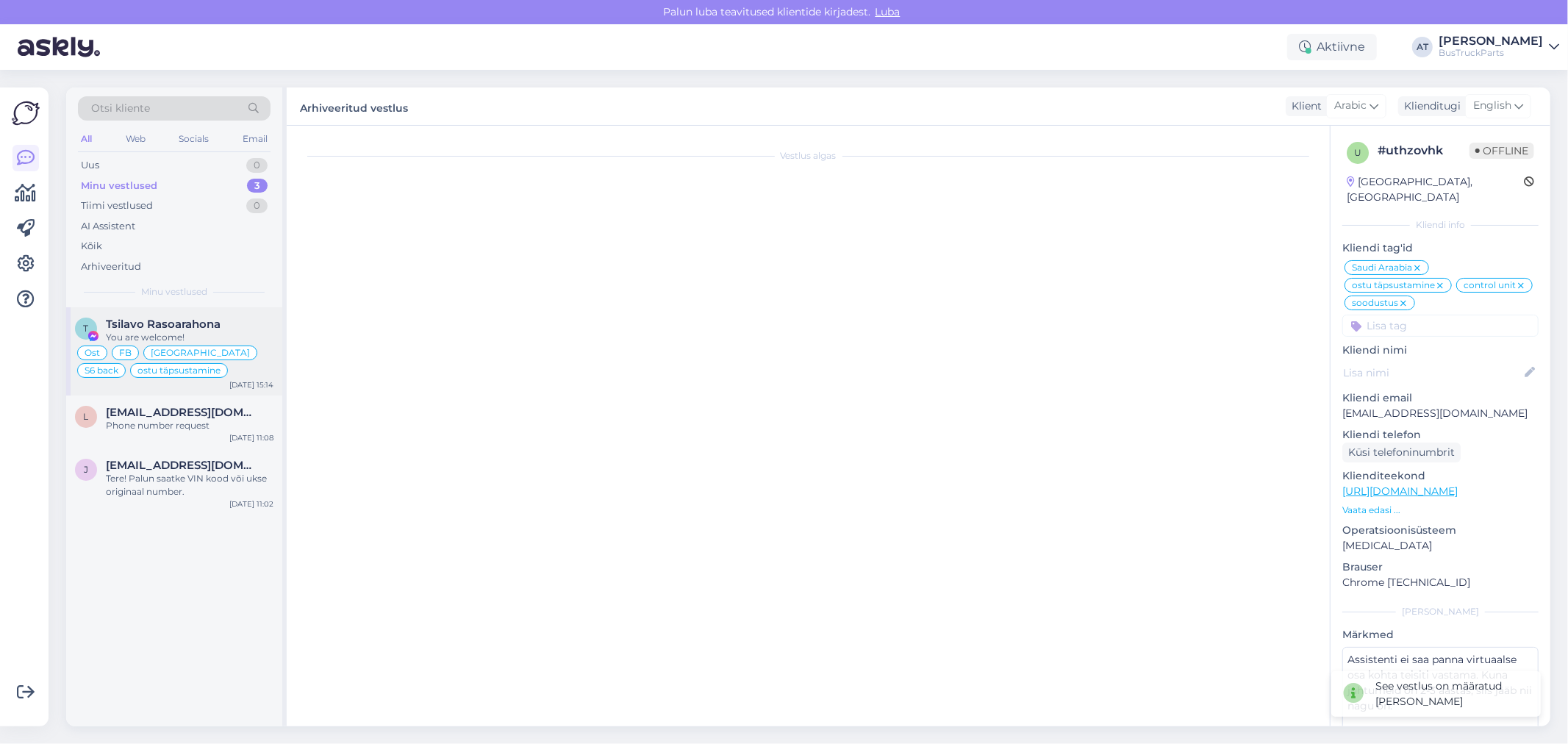
scroll to position [6717, 0]
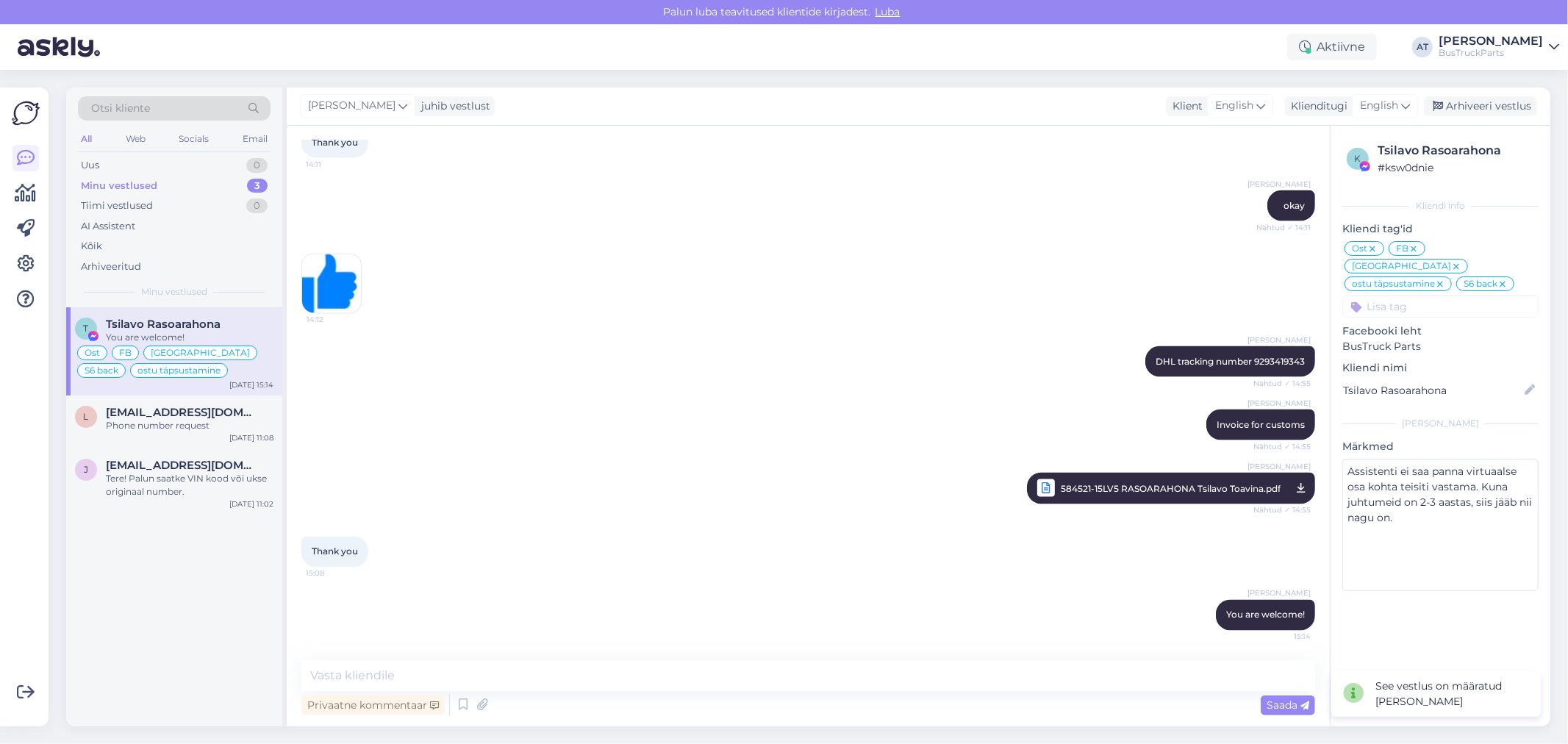
click at [1475, 89] on div "[PERSON_NAME] juhib vestlust Klient English Klienditugi English Arhiveeri vestl…" at bounding box center [918, 106] width 1264 height 38
click at [1479, 103] on div "Arhiveeri vestlus" at bounding box center [1480, 106] width 113 height 20
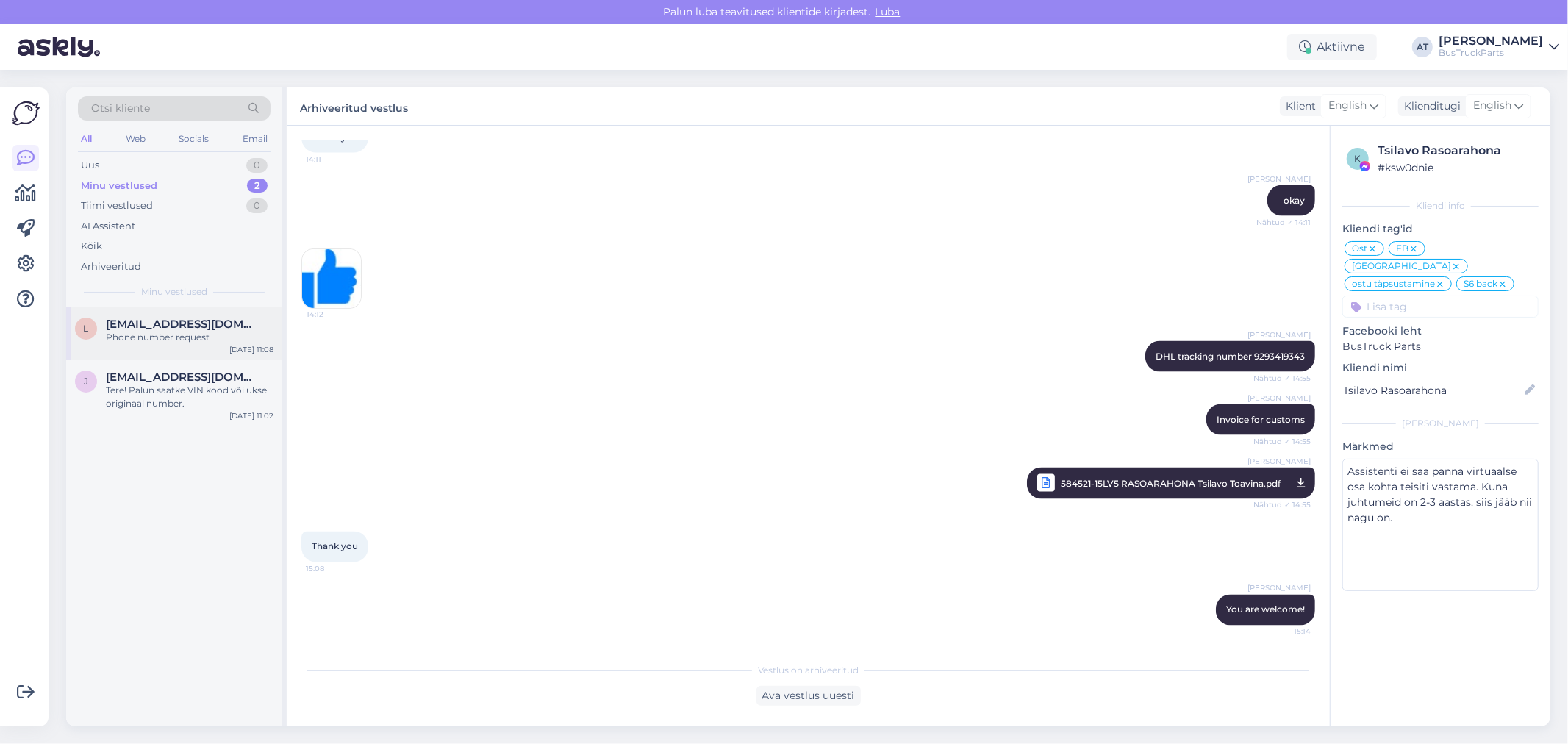
click at [158, 333] on div "Phone number request" at bounding box center [190, 337] width 168 height 13
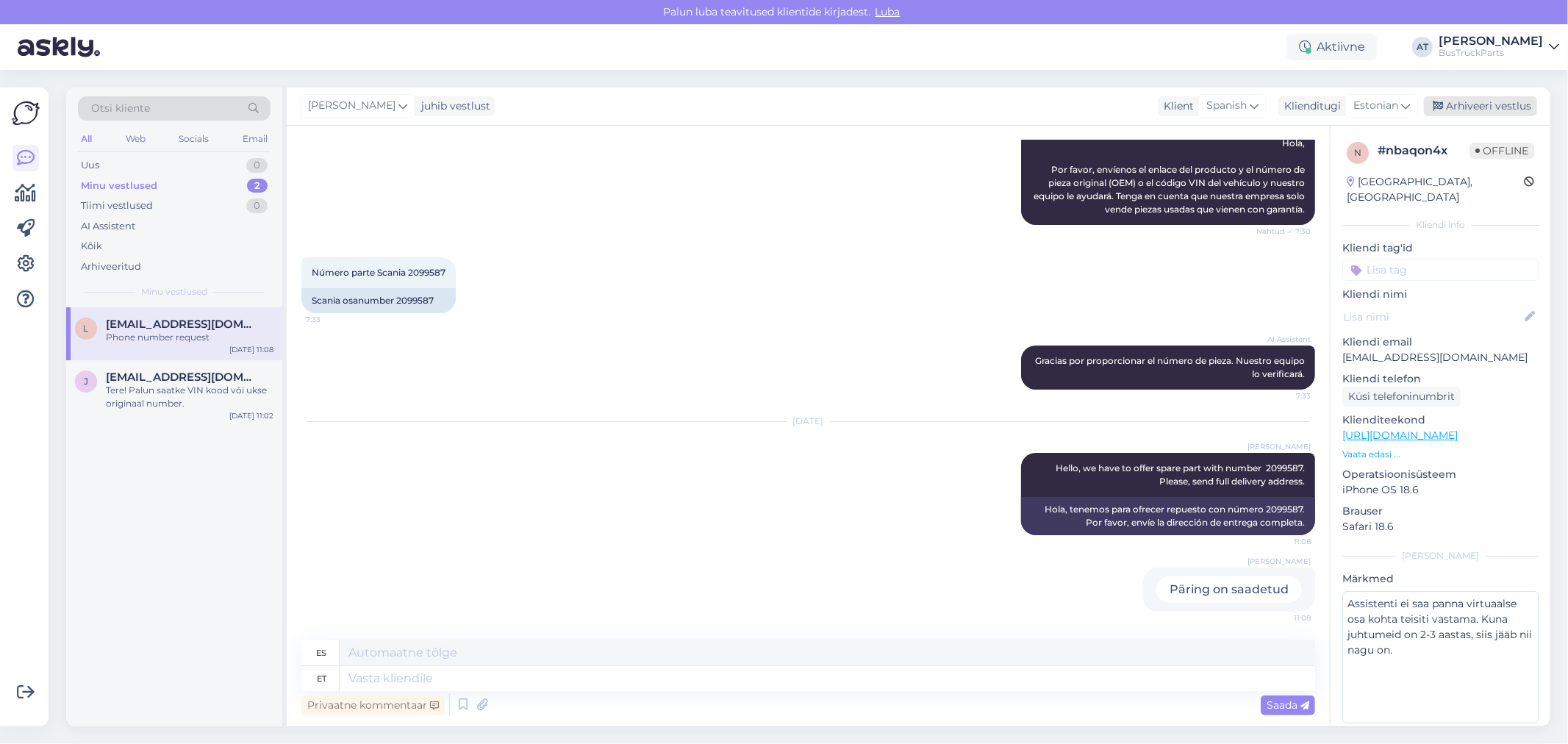
click at [1511, 109] on div "Arhiveeri vestlus" at bounding box center [1480, 106] width 113 height 20
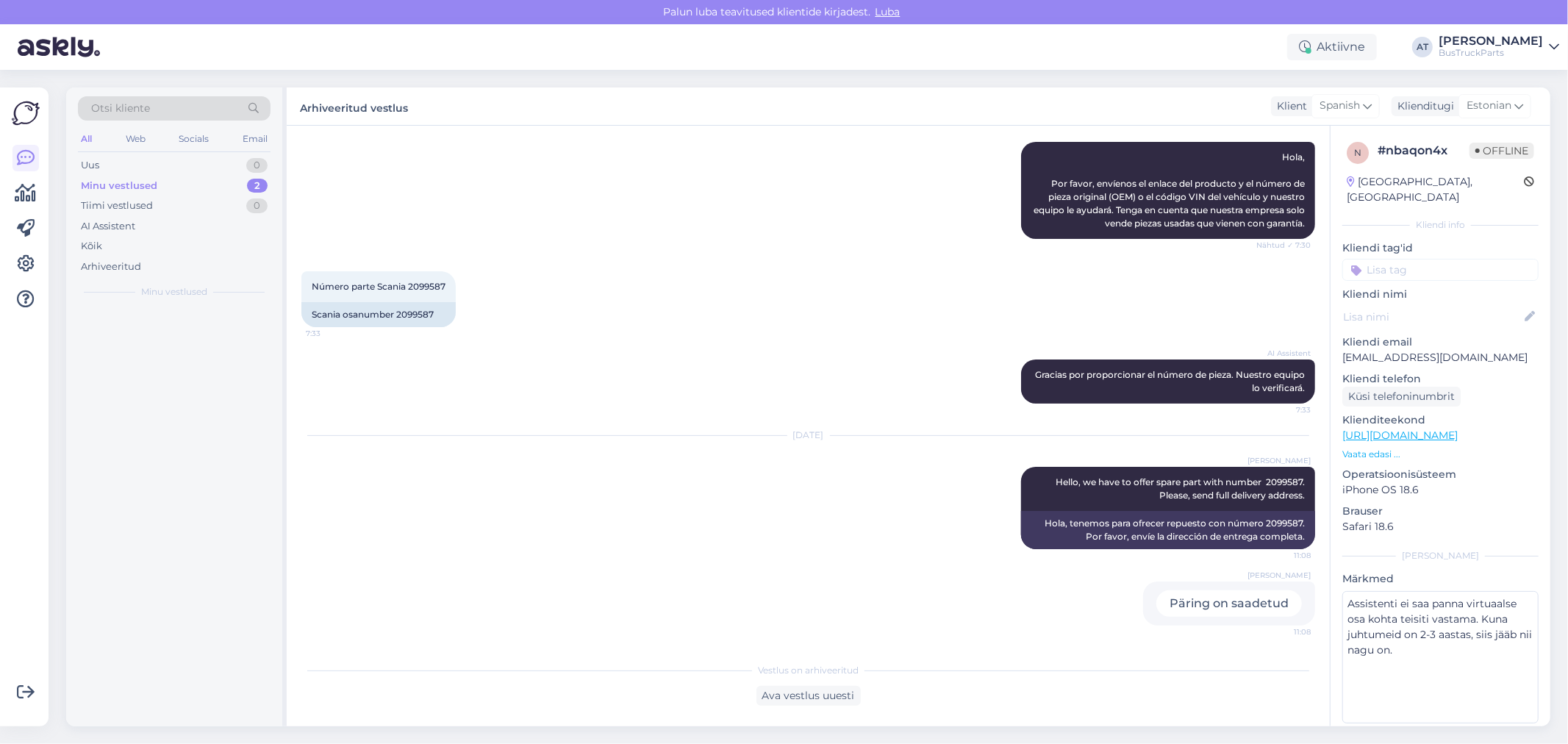
scroll to position [164, 0]
click at [234, 329] on span "[EMAIL_ADDRESS][DOMAIN_NAME]" at bounding box center [183, 324] width 153 height 13
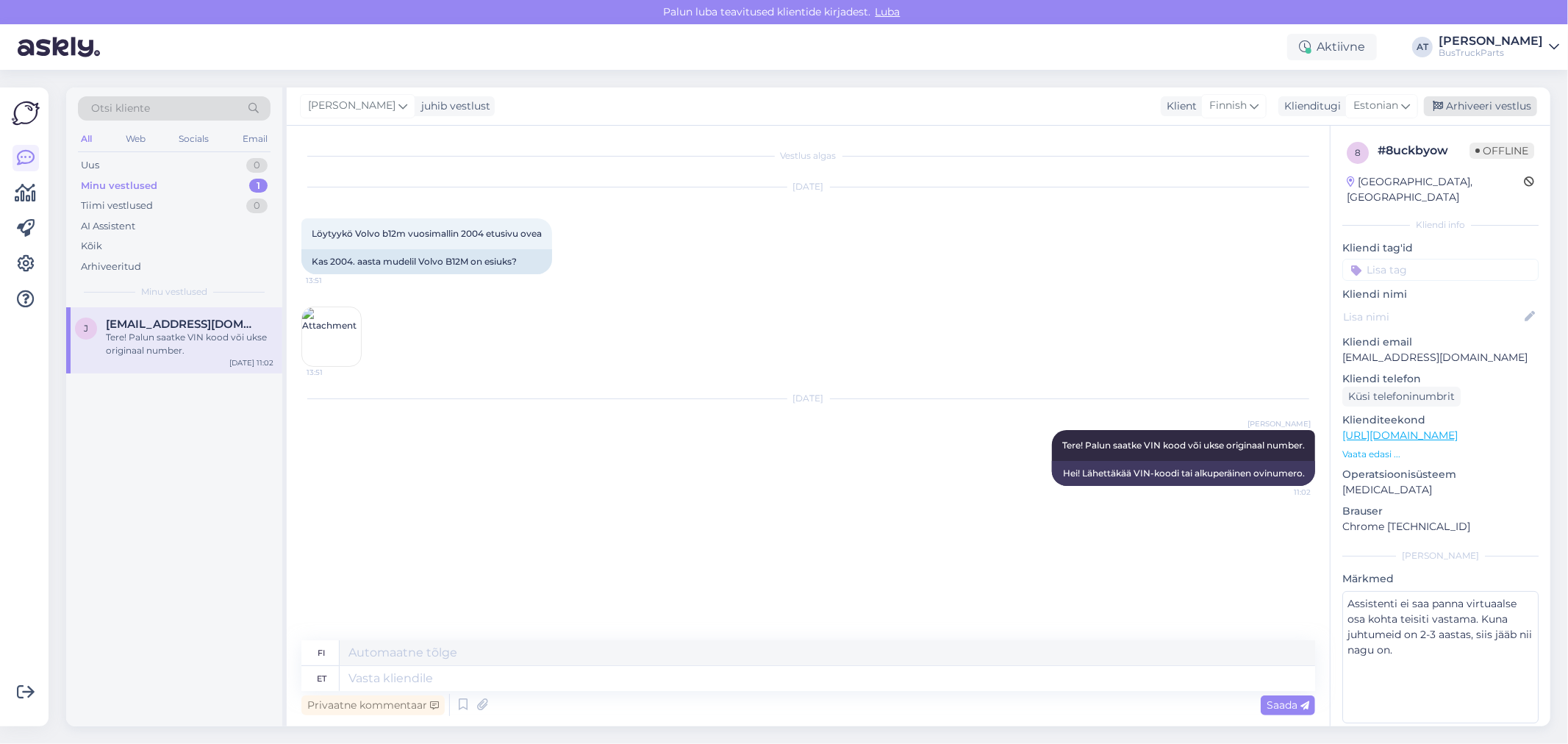
click at [1489, 107] on div "Arhiveeri vestlus" at bounding box center [1480, 106] width 113 height 20
